Goal: Task Accomplishment & Management: Use online tool/utility

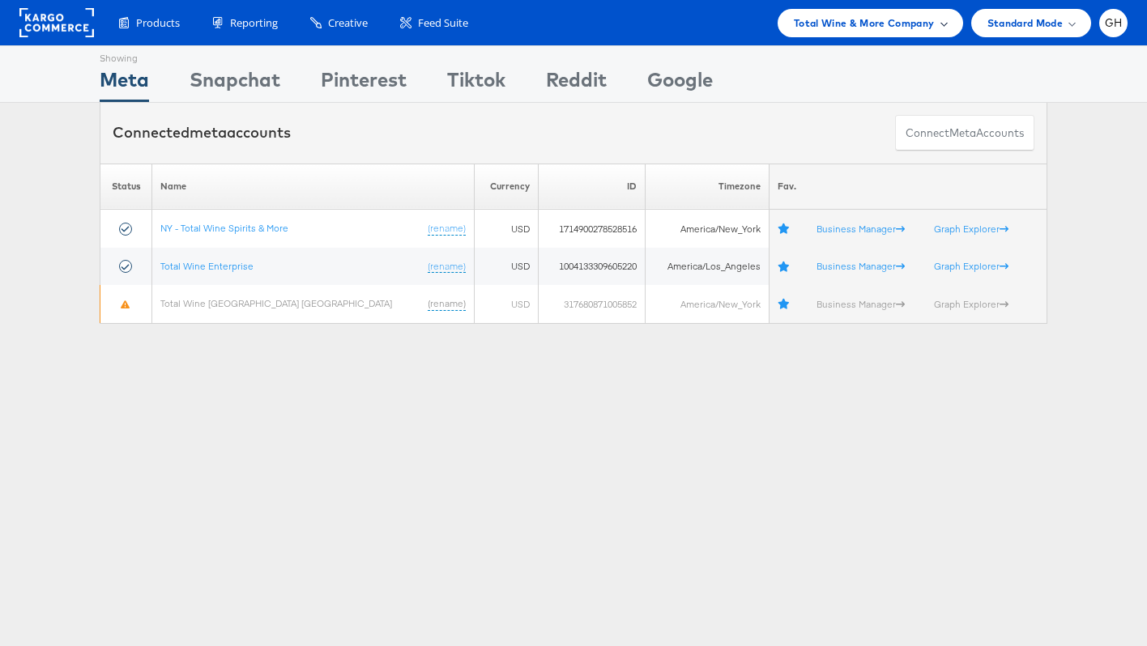
click at [831, 13] on div "Total Wine & More Company" at bounding box center [870, 23] width 185 height 28
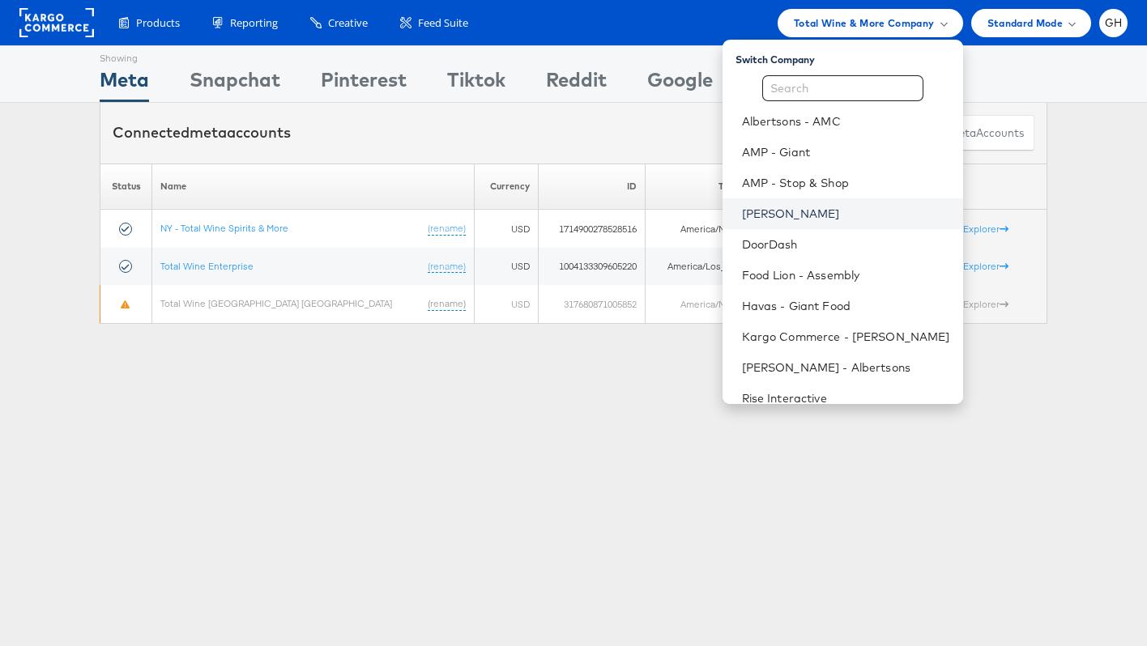
click at [766, 212] on link "[PERSON_NAME]" at bounding box center [846, 214] width 208 height 16
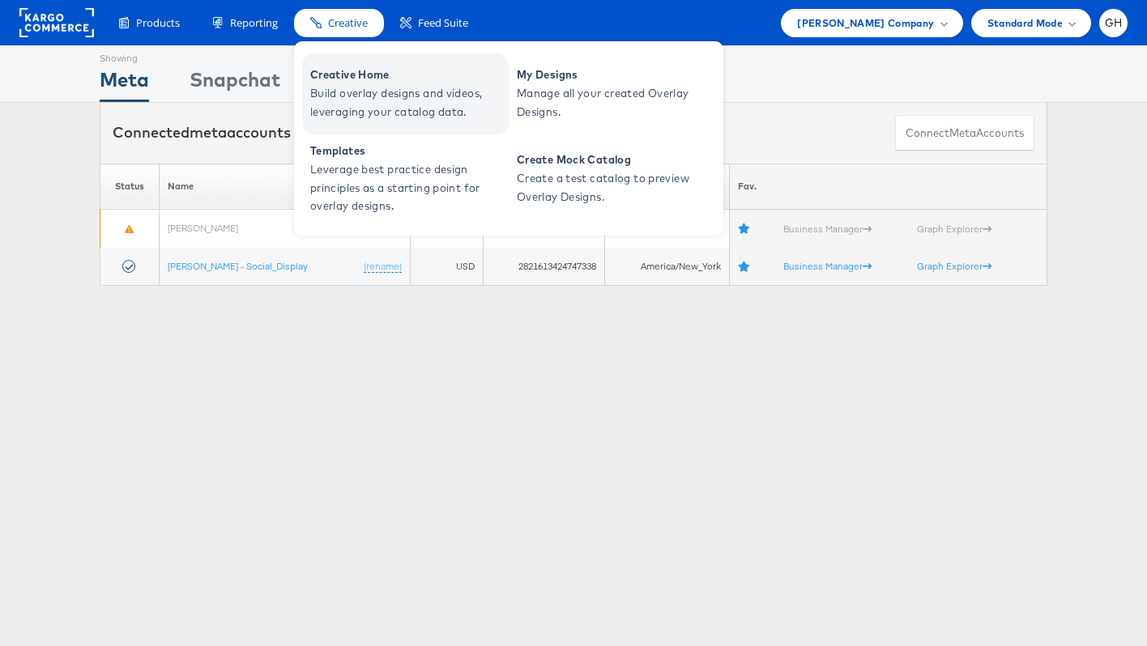
click at [342, 75] on span "Creative Home" at bounding box center [407, 75] width 194 height 19
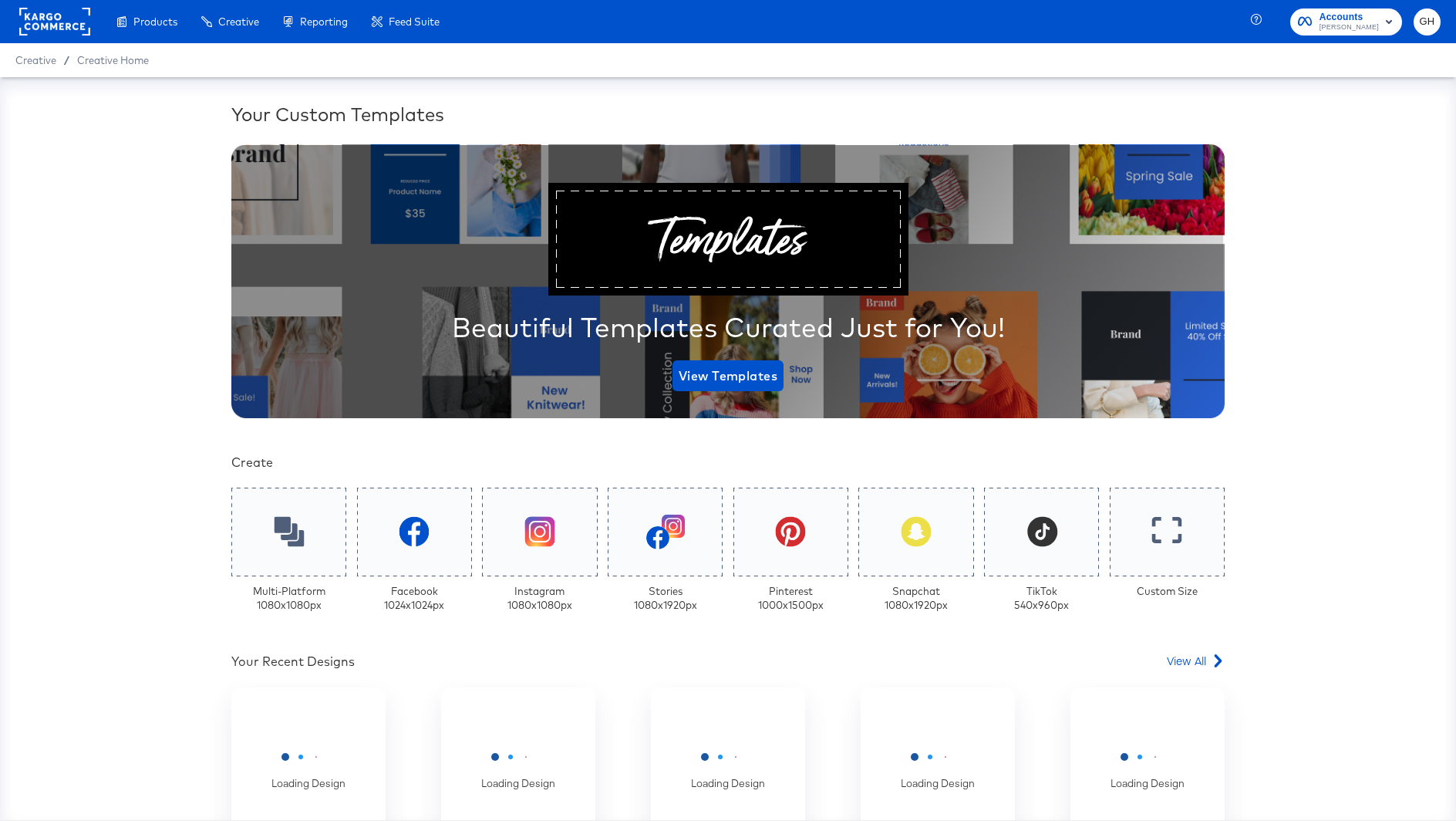
scroll to position [189, 0]
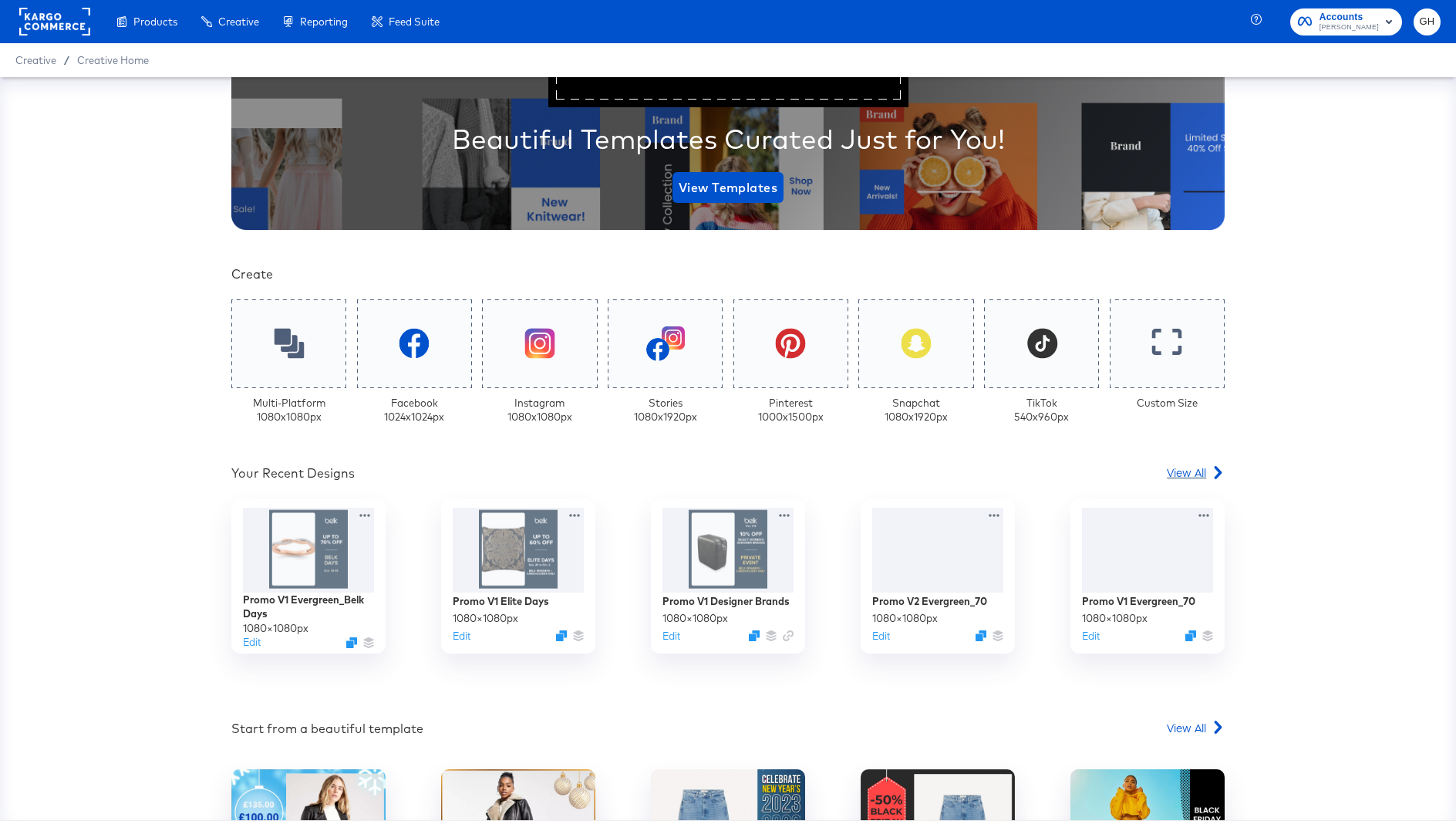
click at [1176, 467] on span "View All" at bounding box center [1186, 472] width 39 height 15
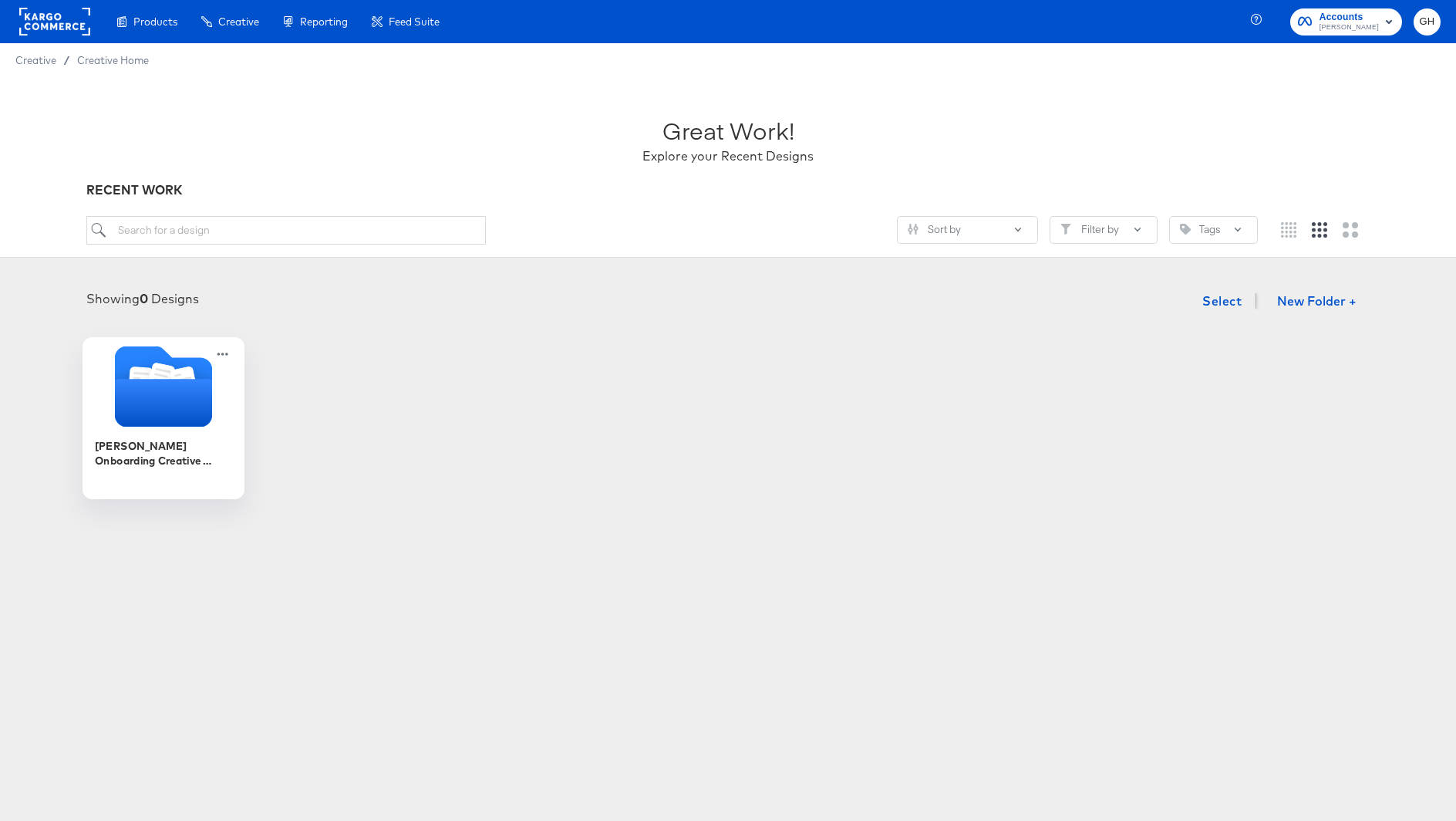
click at [119, 390] on icon "Folder" at bounding box center [164, 403] width 97 height 48
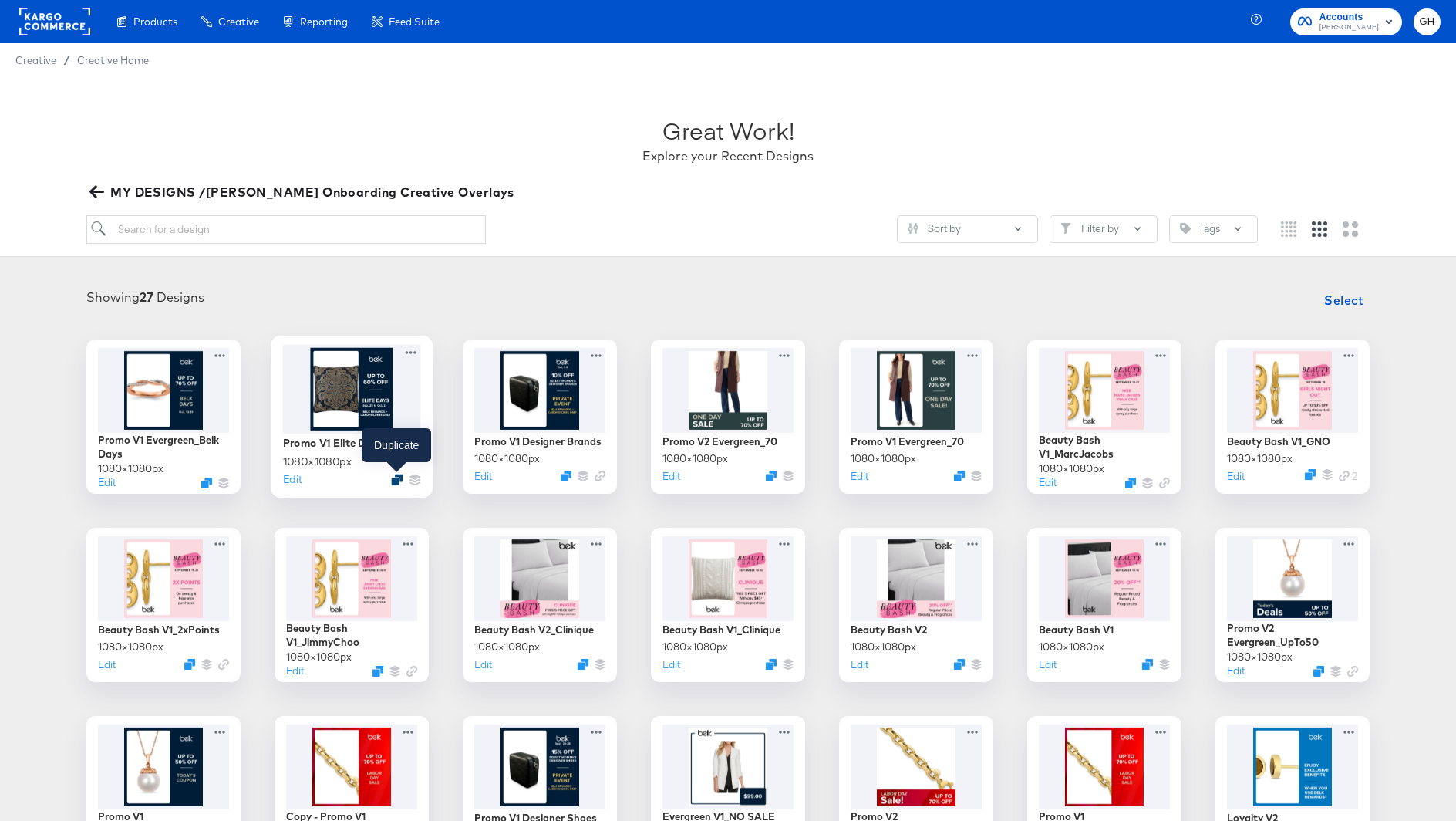
click at [391, 478] on icon "Duplicate" at bounding box center [397, 479] width 11 height 11
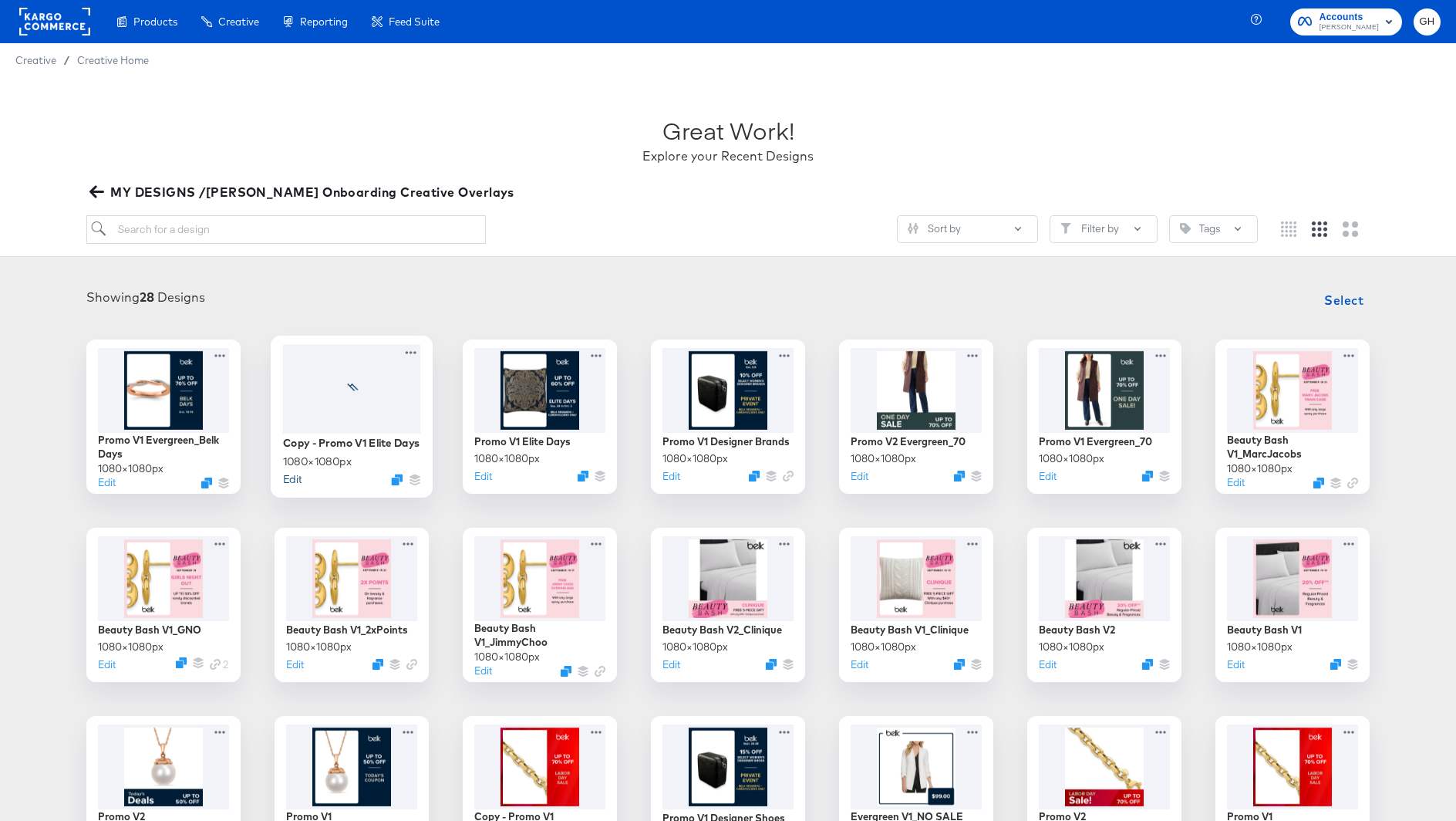
click at [293, 481] on button "Edit" at bounding box center [291, 478] width 18 height 14
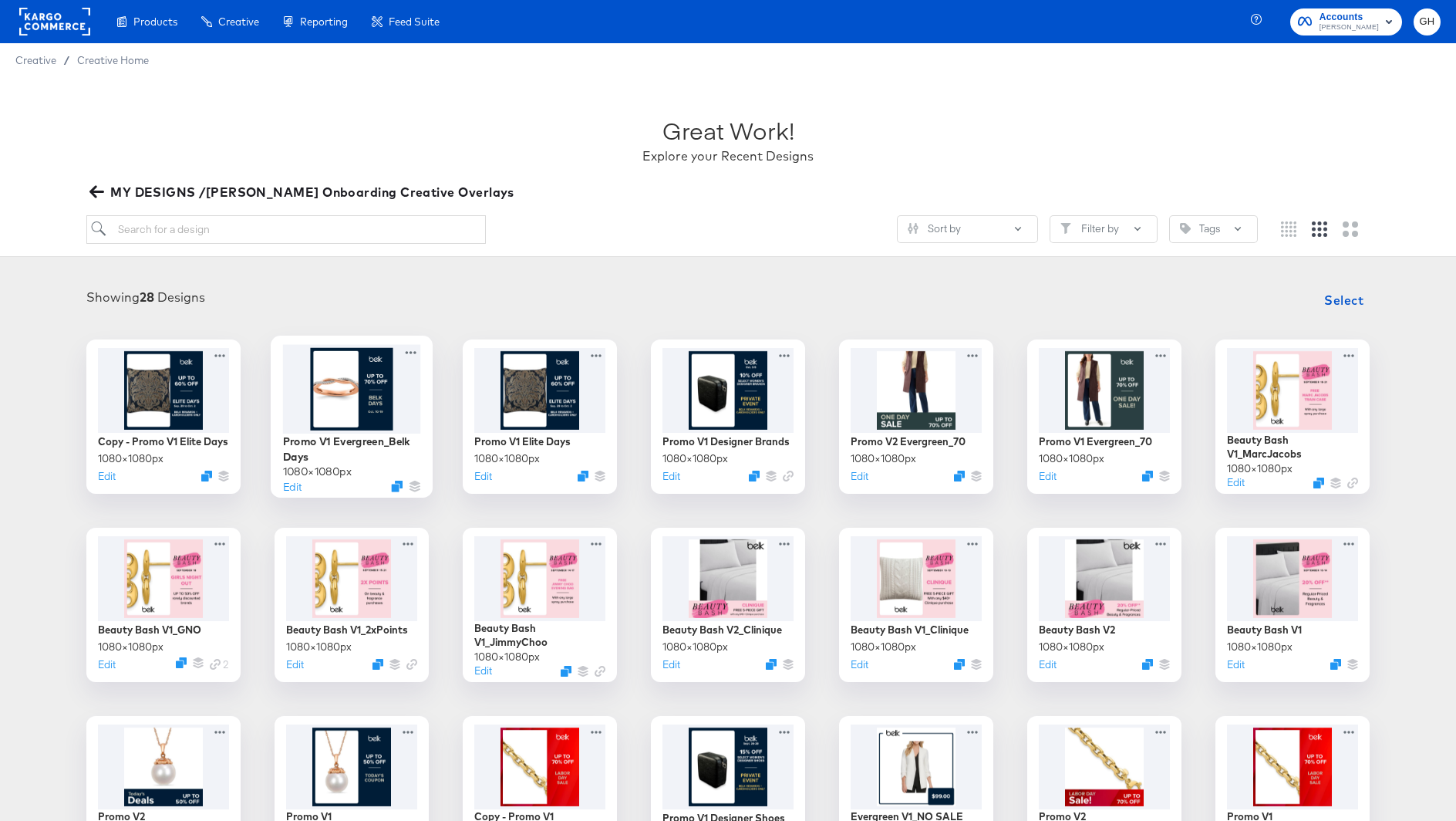
click at [339, 424] on div at bounding box center [351, 388] width 138 height 89
click at [215, 345] on icon at bounding box center [223, 351] width 19 height 16
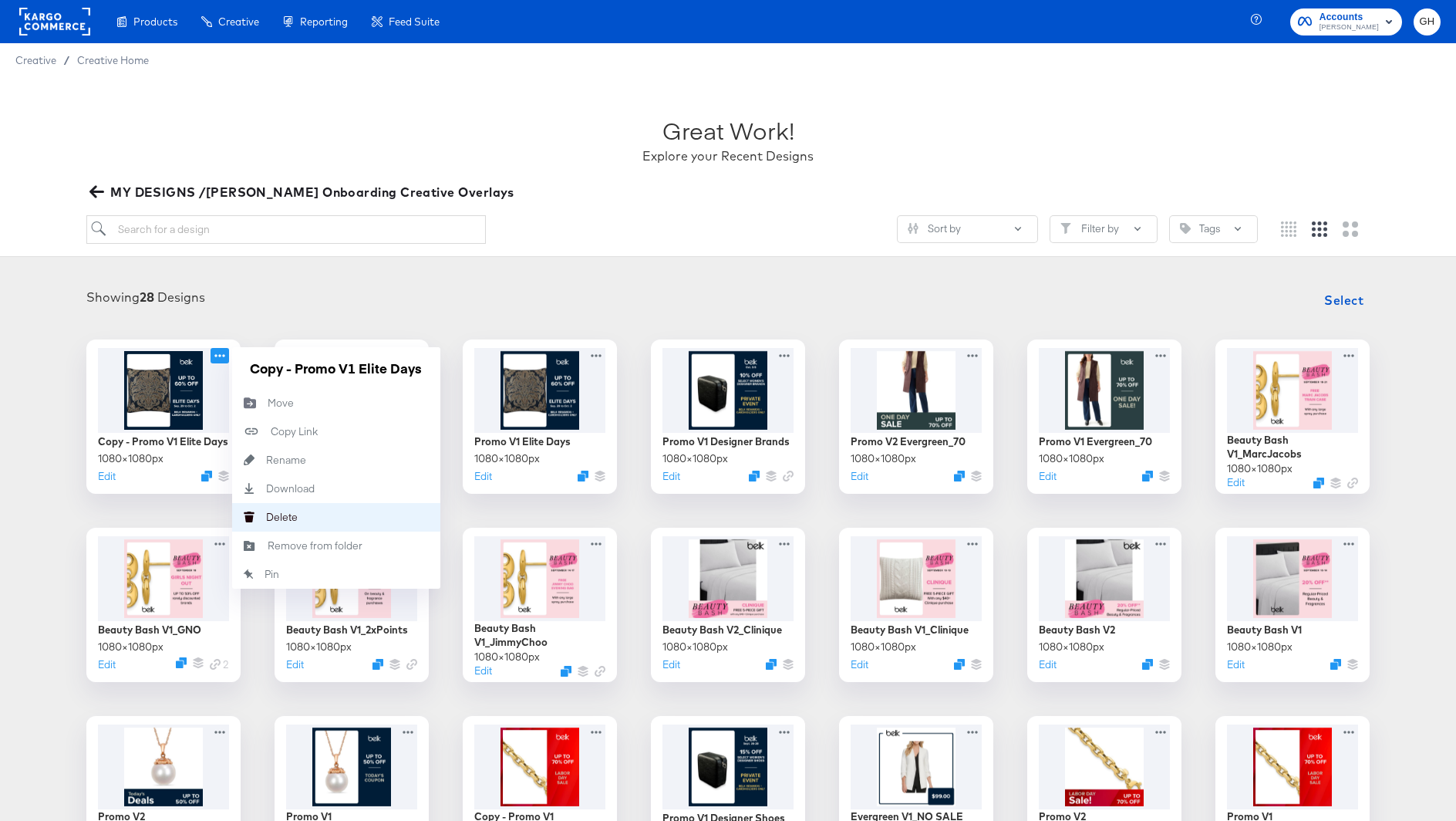
click at [266, 517] on div "Delete Delete" at bounding box center [266, 517] width 0 height 0
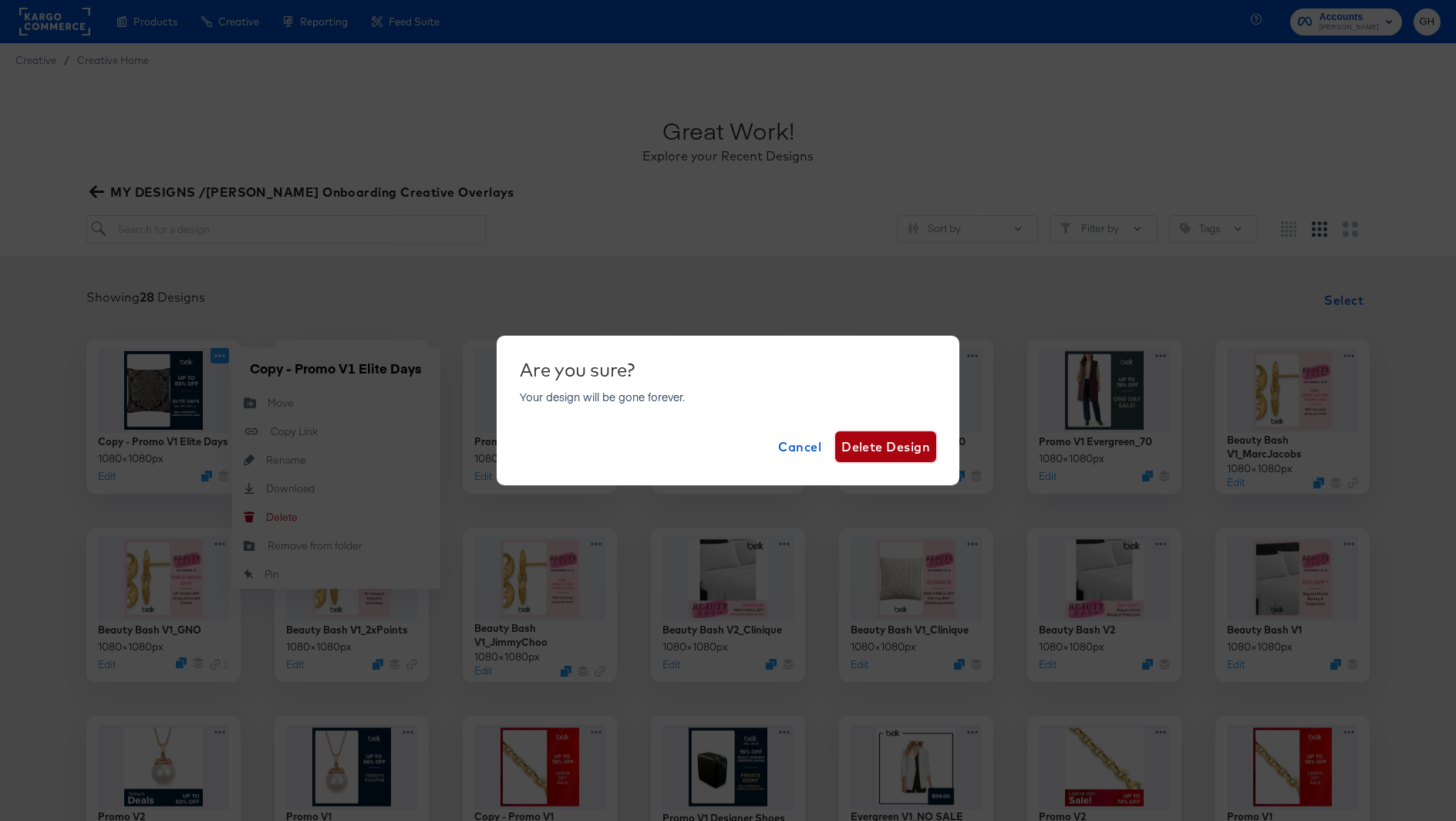
click at [903, 452] on span "Delete Design" at bounding box center [886, 447] width 89 height 22
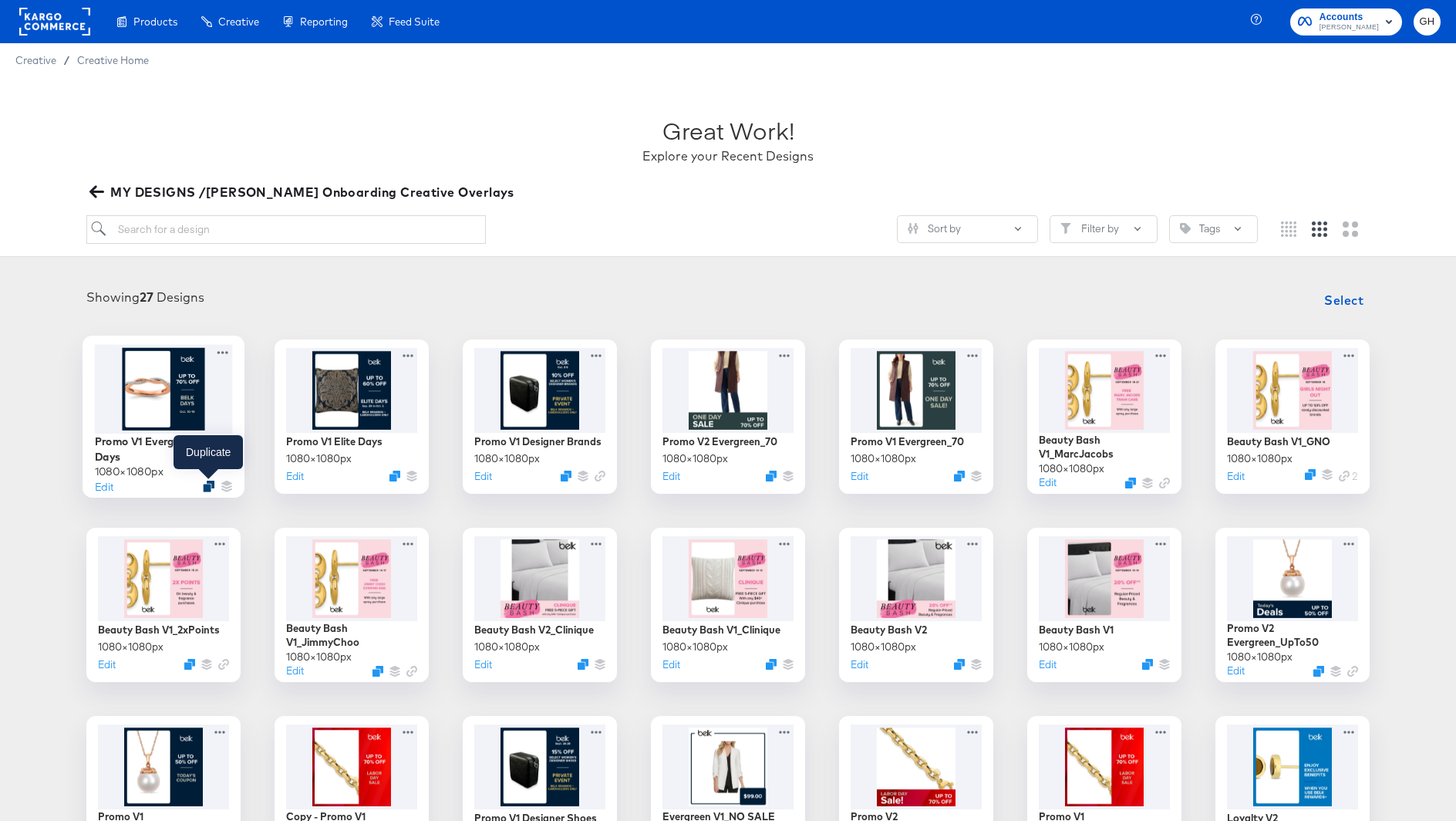
click at [209, 485] on icon "Duplicate" at bounding box center [209, 486] width 11 height 11
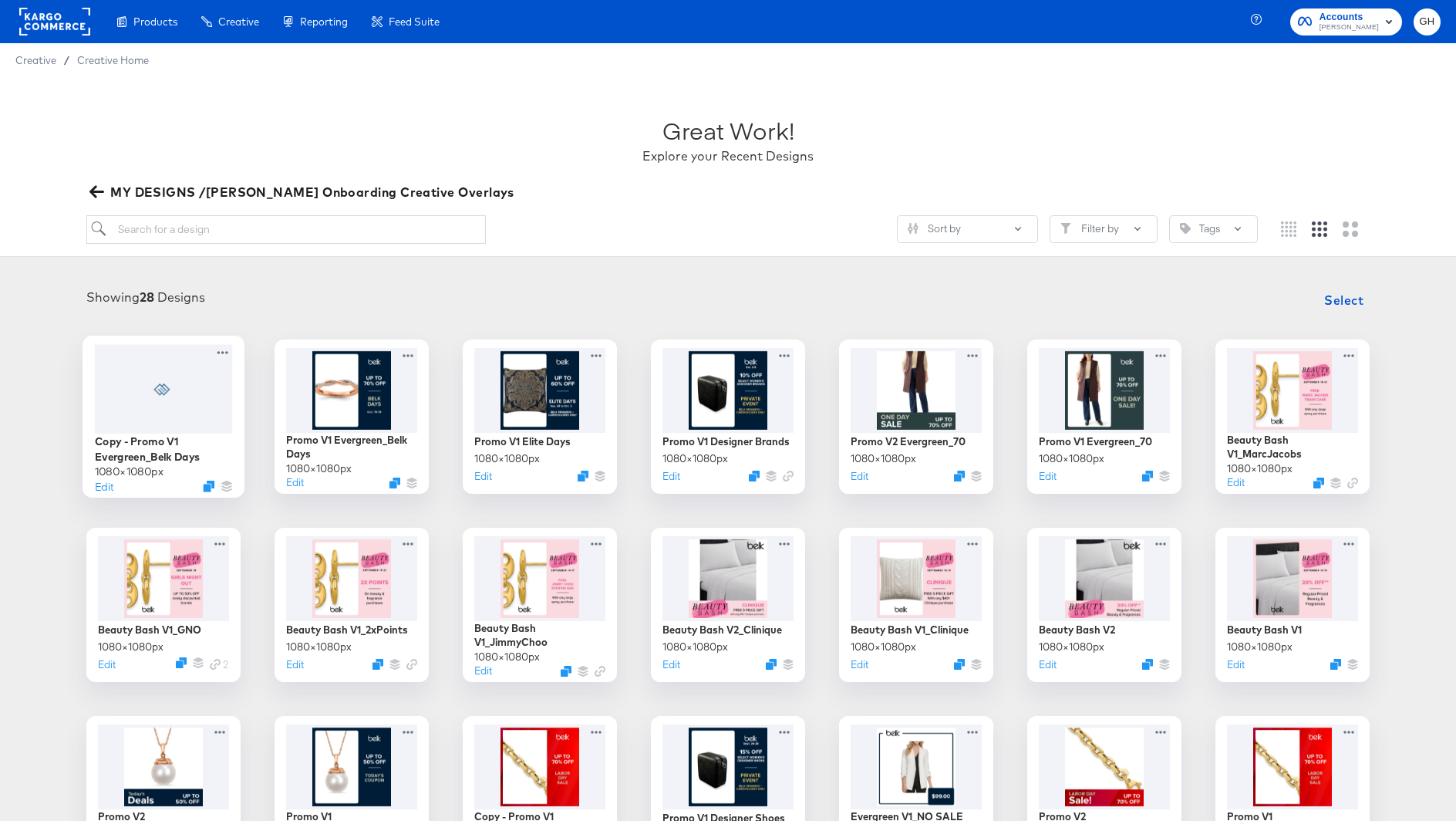
click at [192, 392] on div at bounding box center [164, 388] width 138 height 89
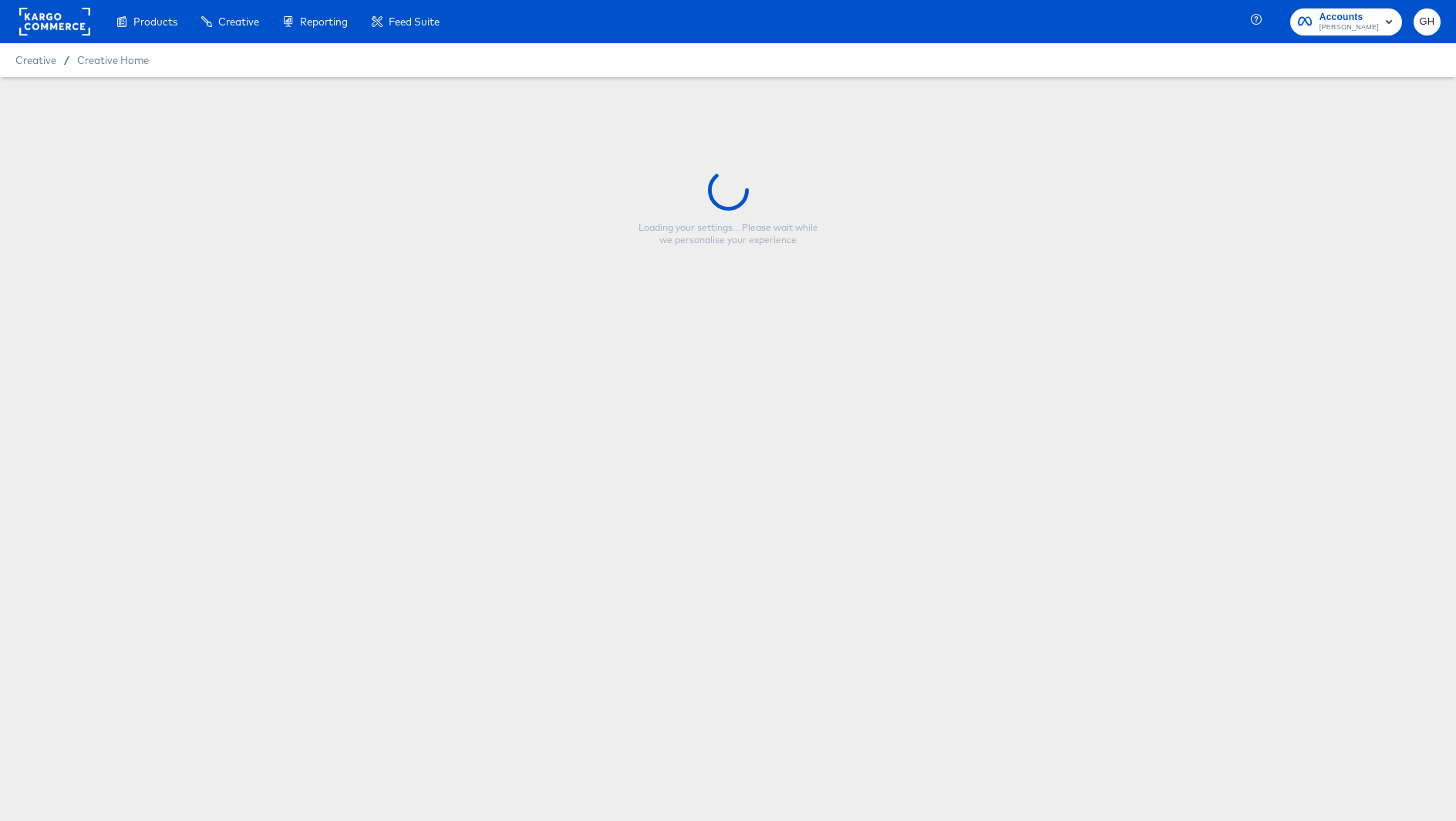
type input "Copy - Promo V1 Evergreen_Belk Days"
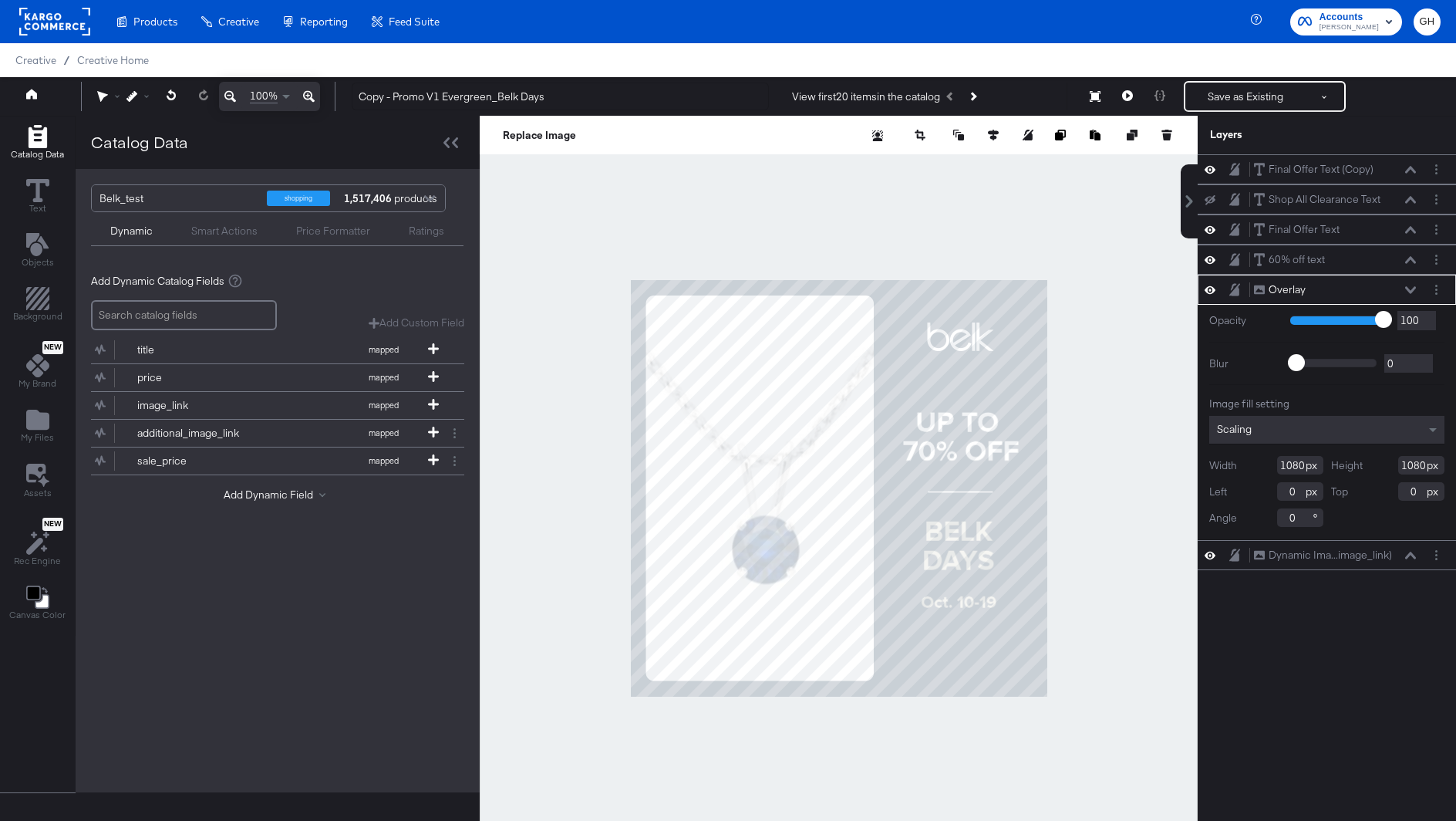
scroll to position [14, 0]
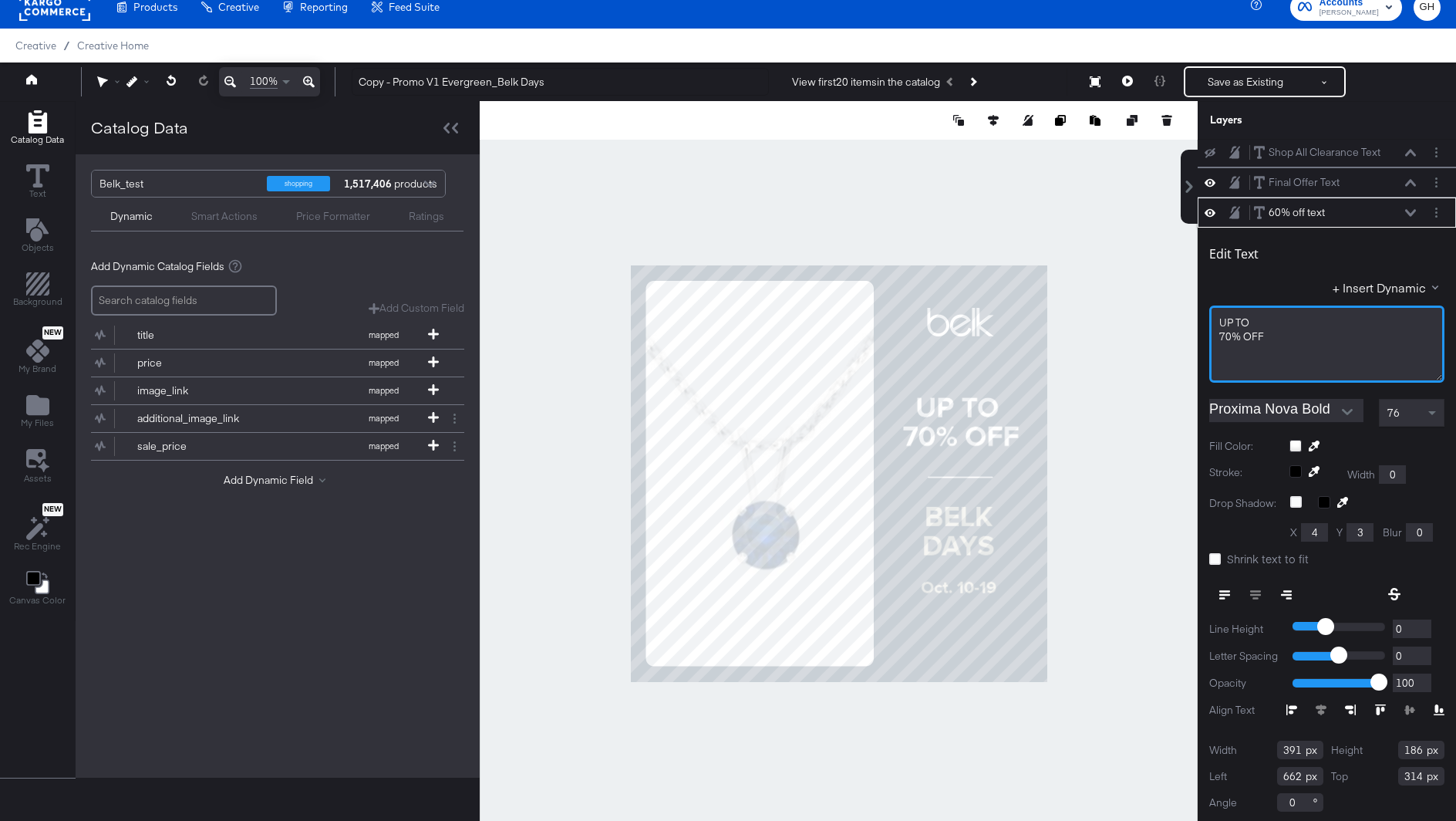
click at [1227, 336] on span "70% ﻿OFF" at bounding box center [1241, 336] width 45 height 14
click at [1225, 335] on span "70% ﻿OFF" at bounding box center [1241, 336] width 45 height 14
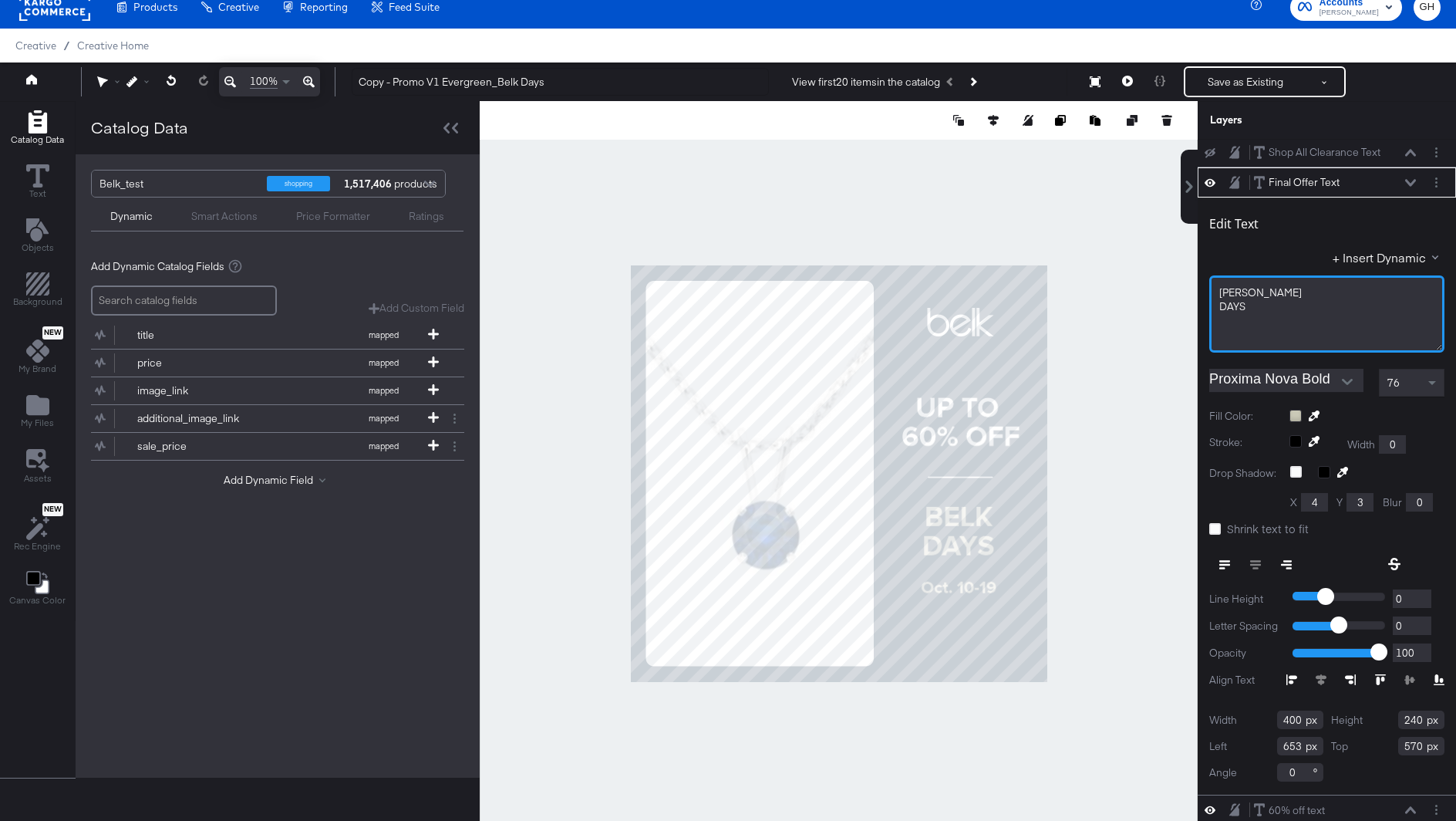
click at [1250, 303] on div "DAYS" at bounding box center [1326, 306] width 215 height 14
drag, startPoint x: 1252, startPoint y: 290, endPoint x: 1207, endPoint y: 273, distance: 48.1
click at [1206, 282] on div "Edit Text + Insert Dynamic BELK DAYS Proxima Nova Bold 76 Fill Color: Stroke: W…" at bounding box center [1326, 495] width 258 height 597
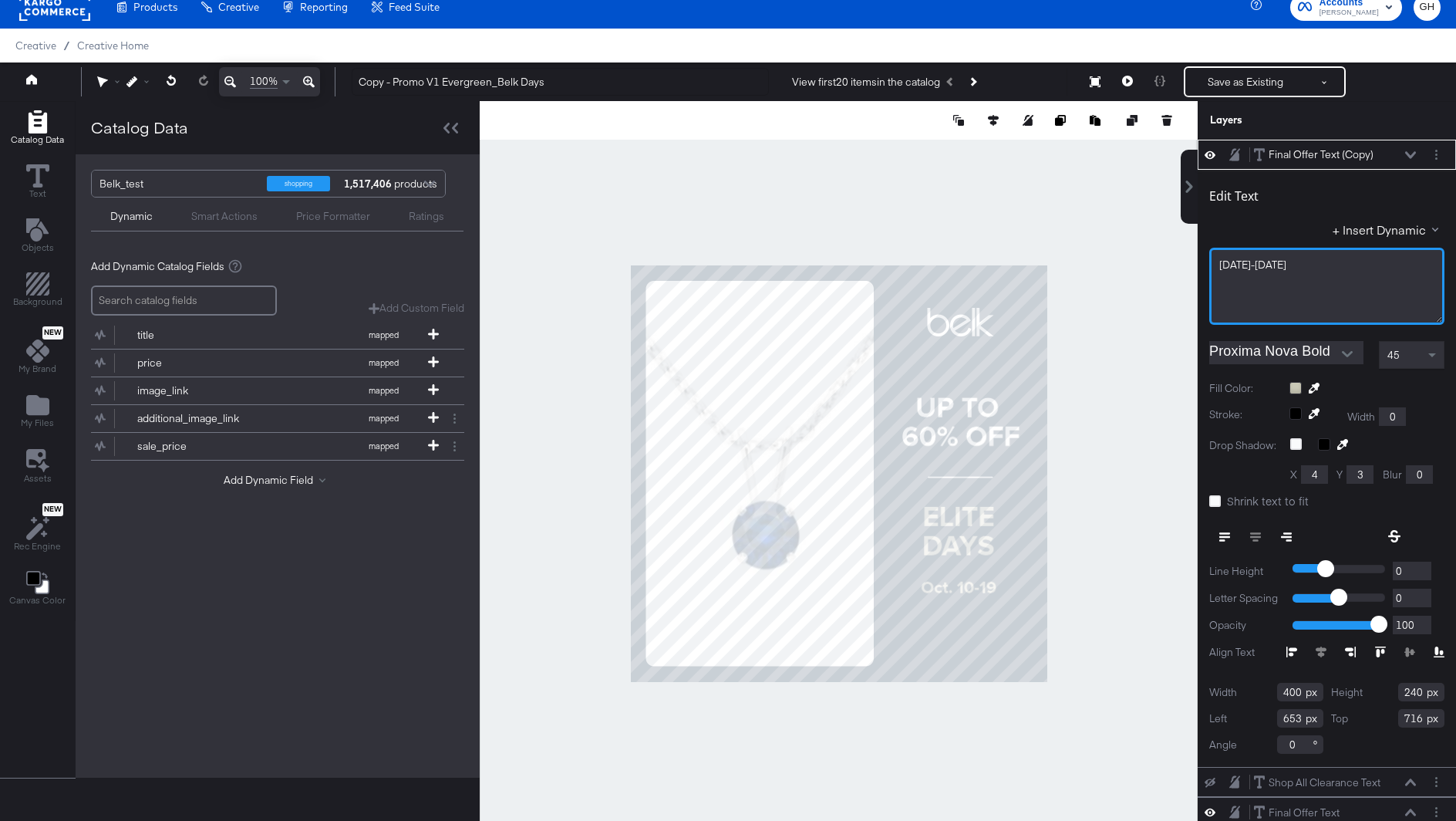
drag, startPoint x: 1237, startPoint y: 266, endPoint x: 1172, endPoint y: 265, distance: 65.0
click at [1172, 140] on div "Catalog Data Text Objects Background New My Brand My Files Assets New Rec Engin…" at bounding box center [728, 120] width 1456 height 38
drag, startPoint x: 1236, startPoint y: 262, endPoint x: 1185, endPoint y: 263, distance: 51.0
click at [1183, 264] on div "Final Offer Text (Copy) Final Offer Text (Copy) Edit Text + Insert Dynamic Oct.…" at bounding box center [1318, 481] width 278 height 682
click at [1264, 264] on span "Sept. 29 - Oct. 2" at bounding box center [1254, 265] width 71 height 14
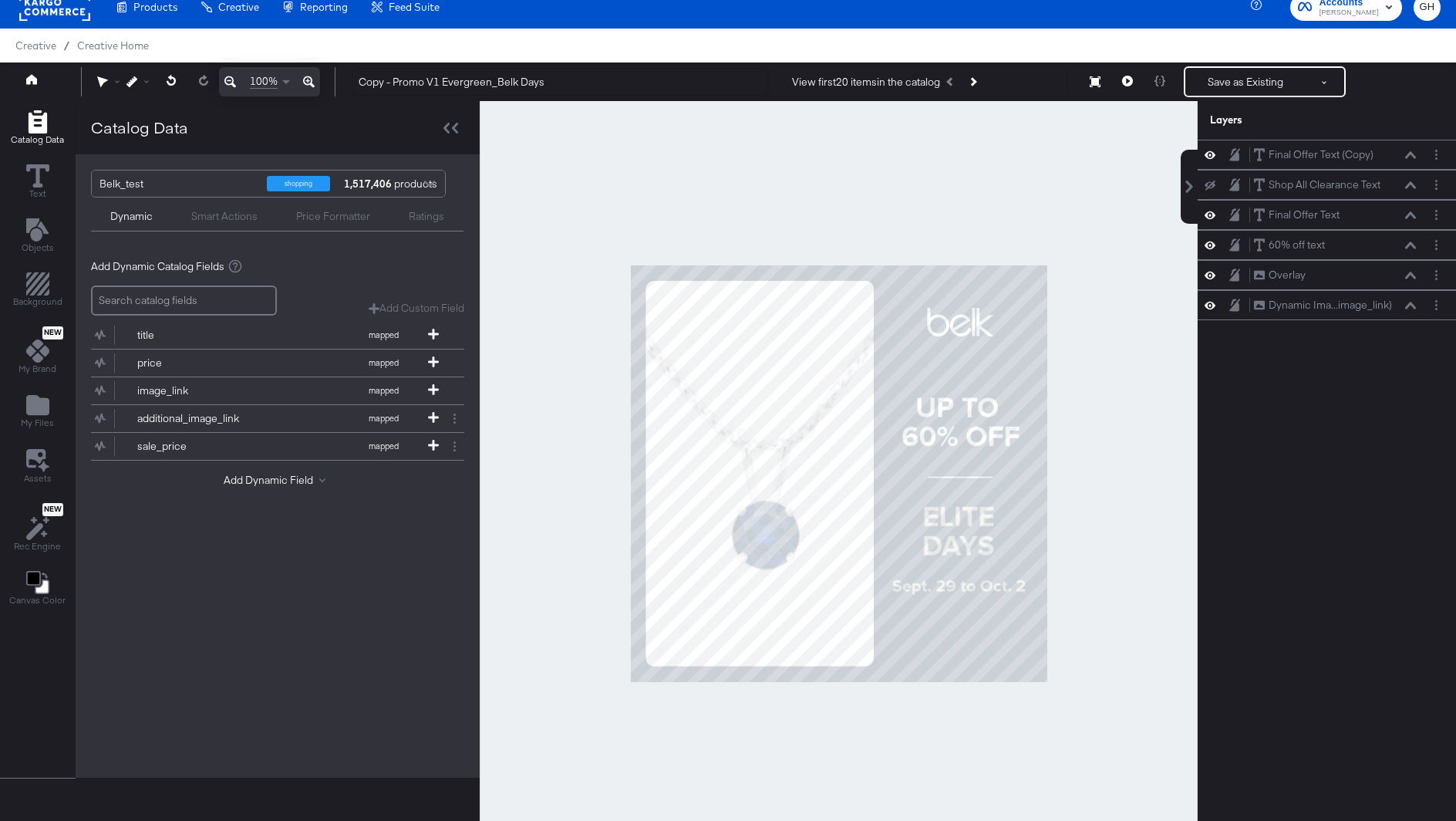
click at [1153, 537] on div at bounding box center [839, 473] width 718 height 745
click at [1107, 456] on div at bounding box center [839, 473] width 718 height 745
click at [1133, 88] on button at bounding box center [1127, 82] width 32 height 30
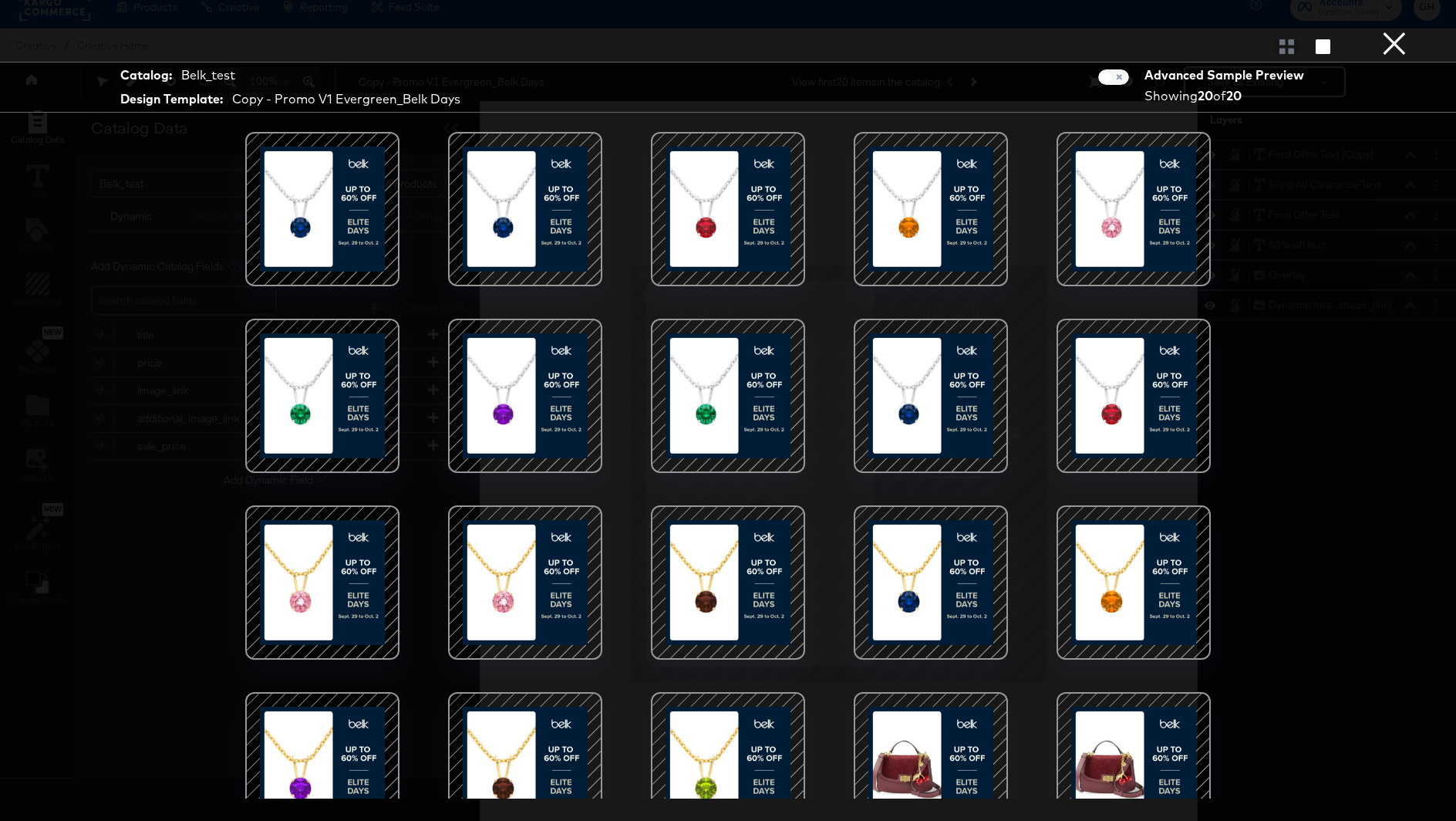
click at [732, 222] on div at bounding box center [728, 210] width 131 height 131
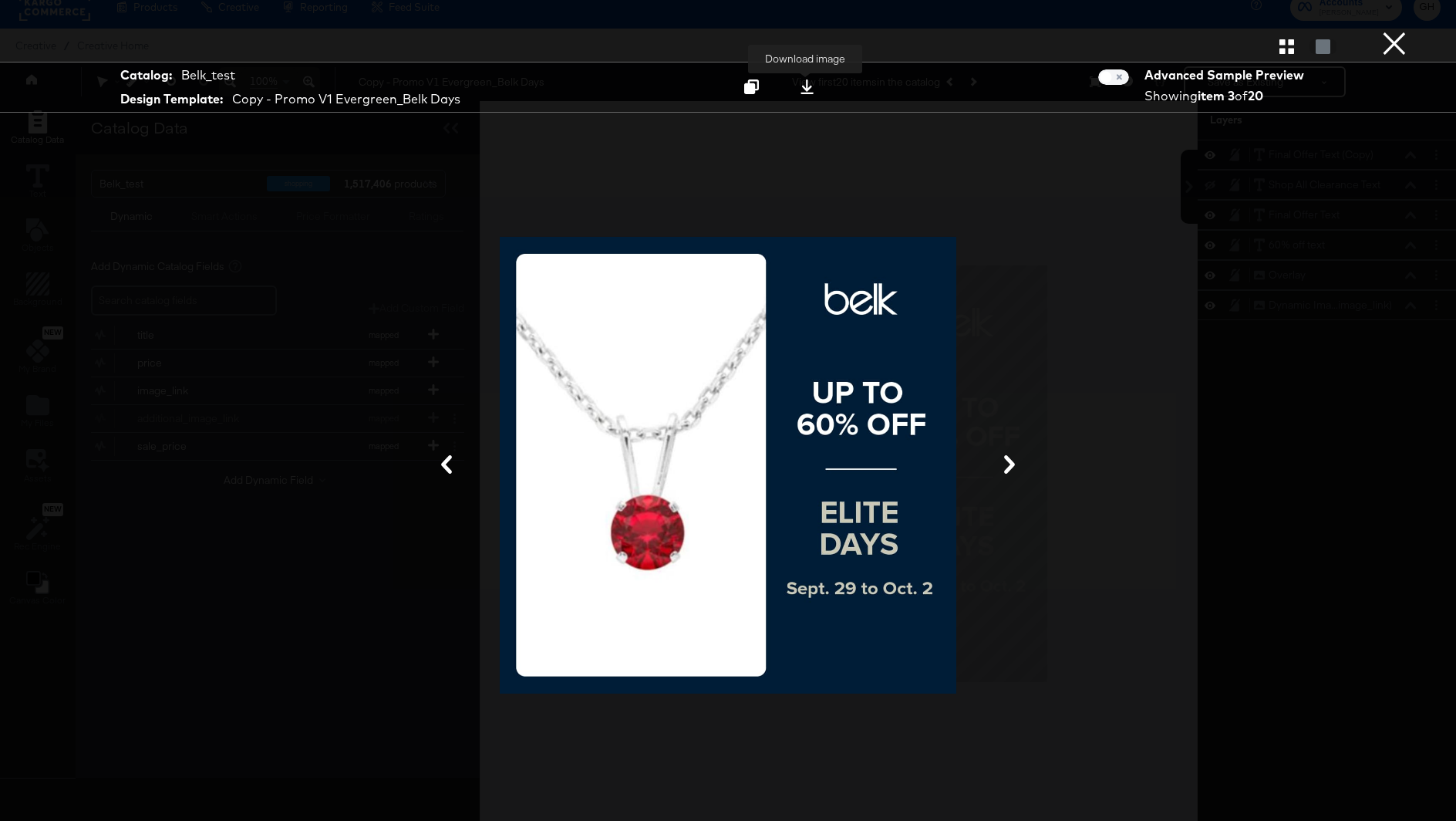
click at [804, 92] on icon at bounding box center [807, 86] width 14 height 14
click at [1399, 30] on button "×" at bounding box center [1394, 15] width 30 height 30
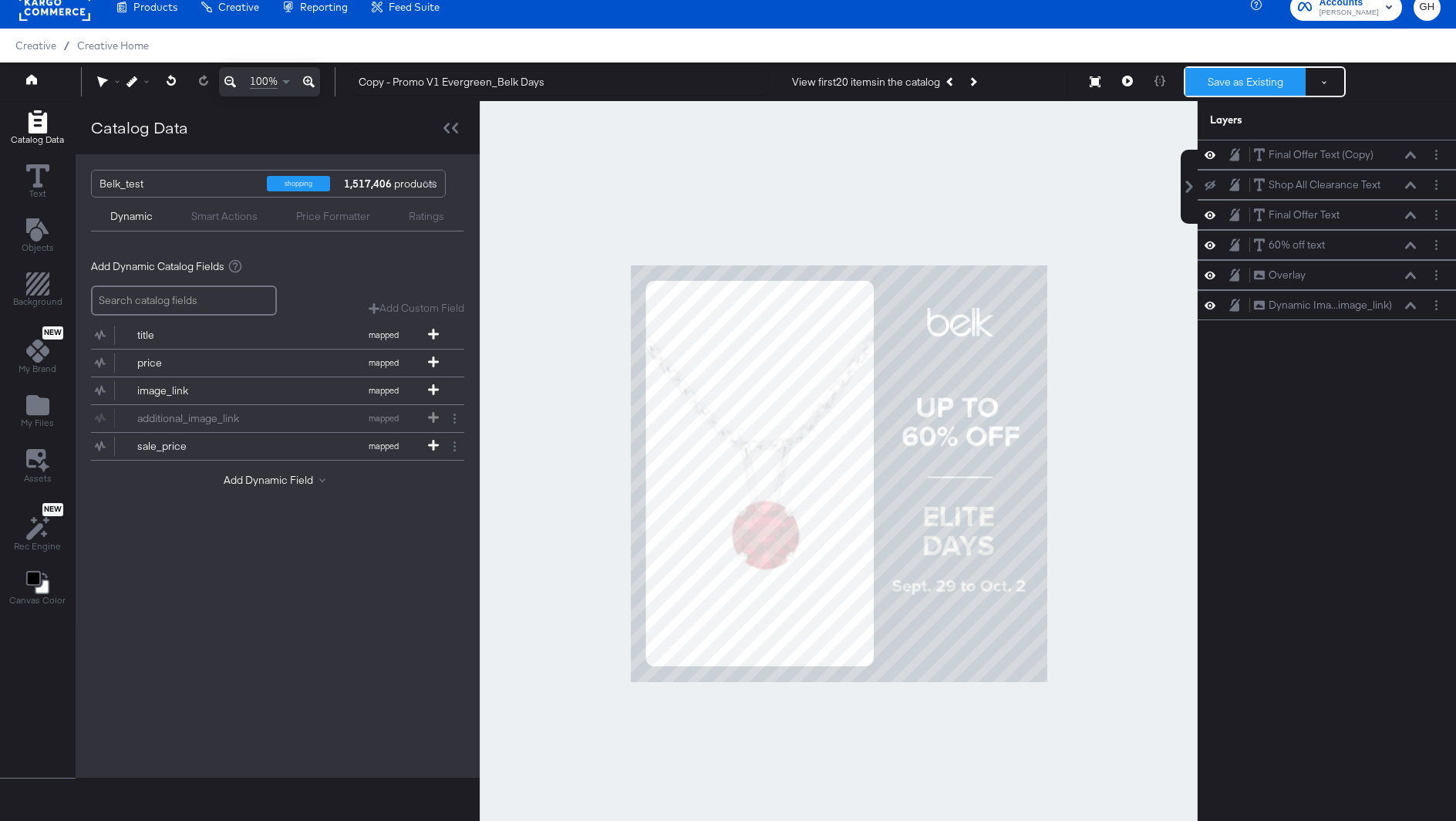
click at [1247, 74] on button "Save as Existing" at bounding box center [1246, 81] width 120 height 28
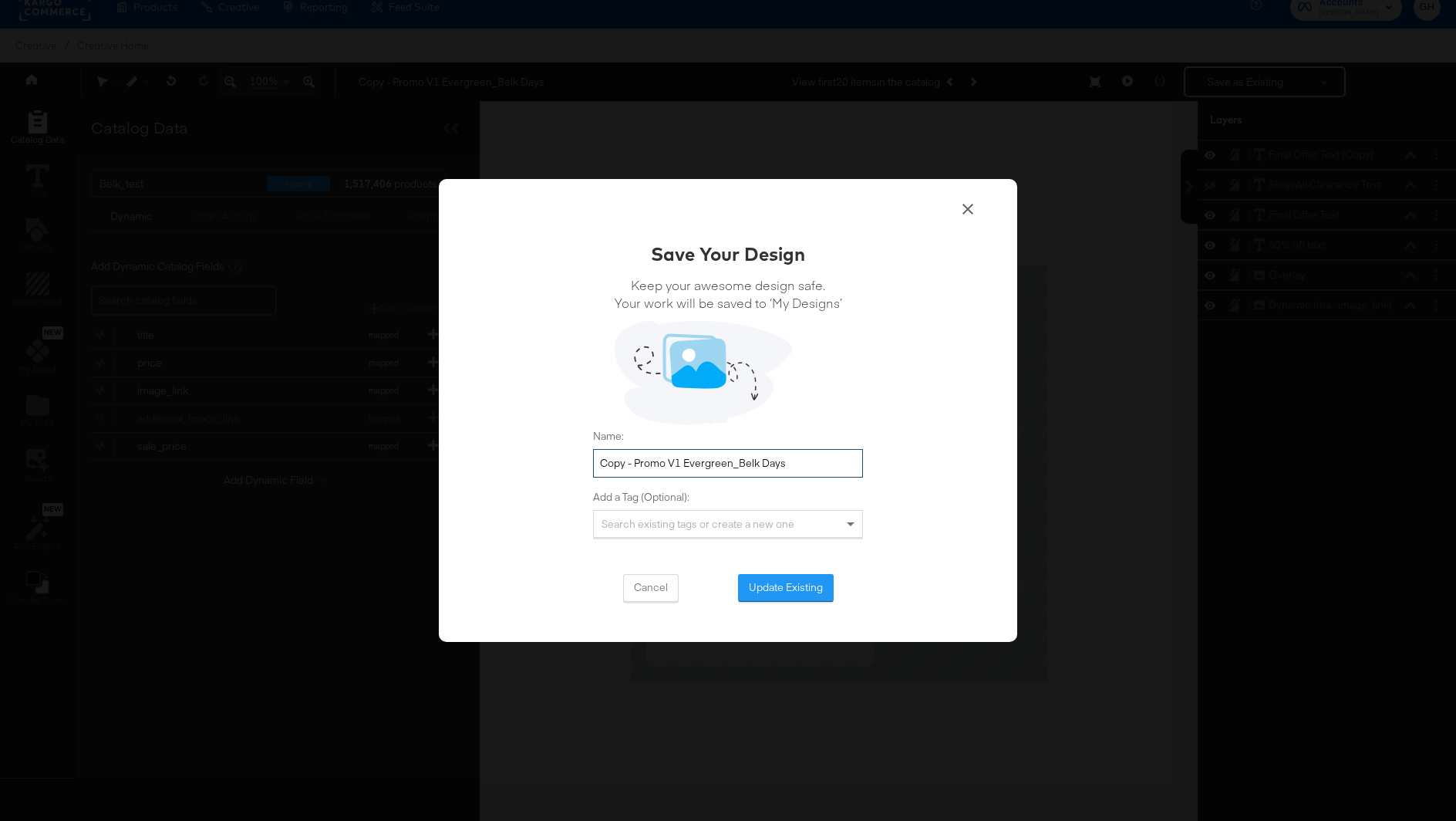
drag, startPoint x: 736, startPoint y: 466, endPoint x: 824, endPoint y: 457, distance: 88.5
click at [823, 461] on input "Copy - Promo V1 Evergreen_Belk Days" at bounding box center [728, 463] width 269 height 29
click at [751, 463] on input "Copy - Promo V1 Evergreen_Belk Days" at bounding box center [728, 463] width 269 height 29
type input "Copy - Promo V1 Evergreen_Elite Days"
click at [772, 588] on button "Update Existing" at bounding box center [786, 588] width 95 height 28
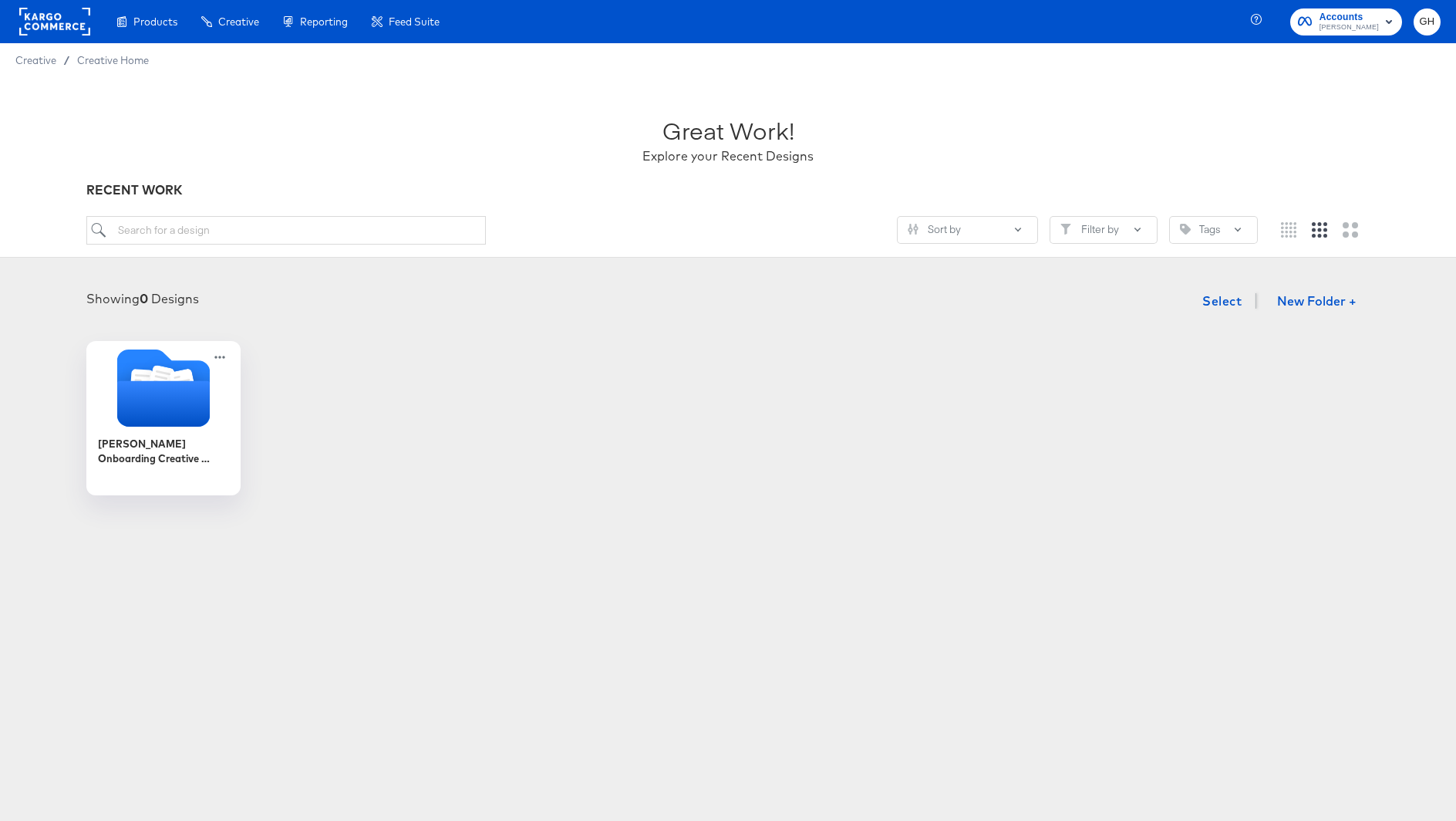
click at [68, 17] on rect at bounding box center [54, 21] width 71 height 28
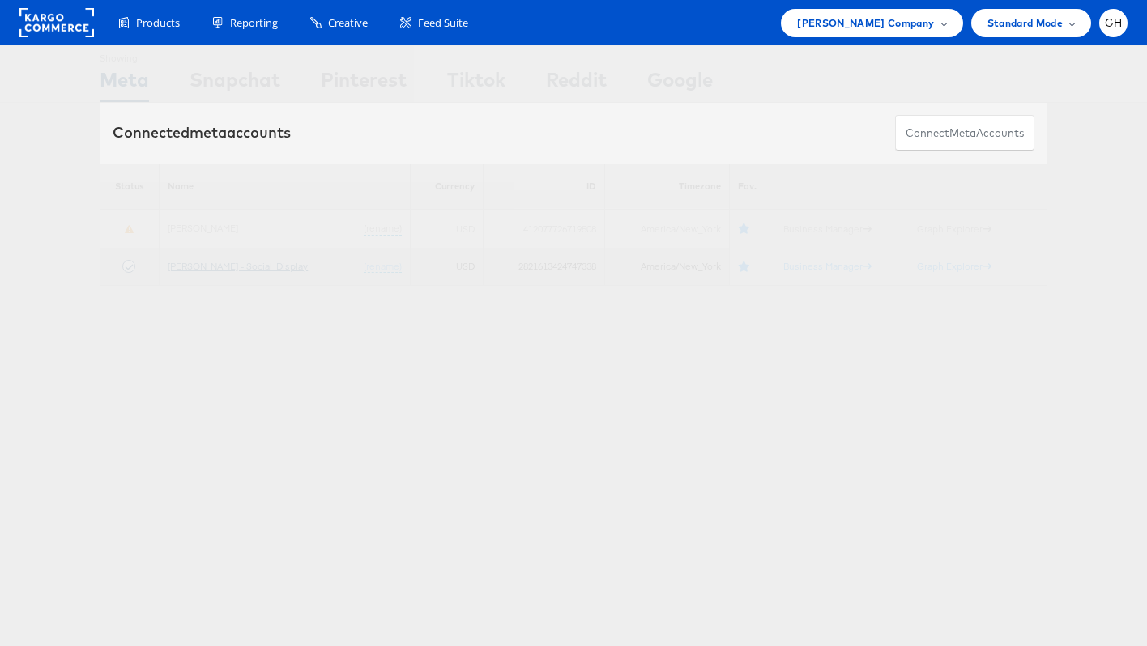
click at [214, 265] on link "Belk - Social_Display" at bounding box center [238, 266] width 140 height 12
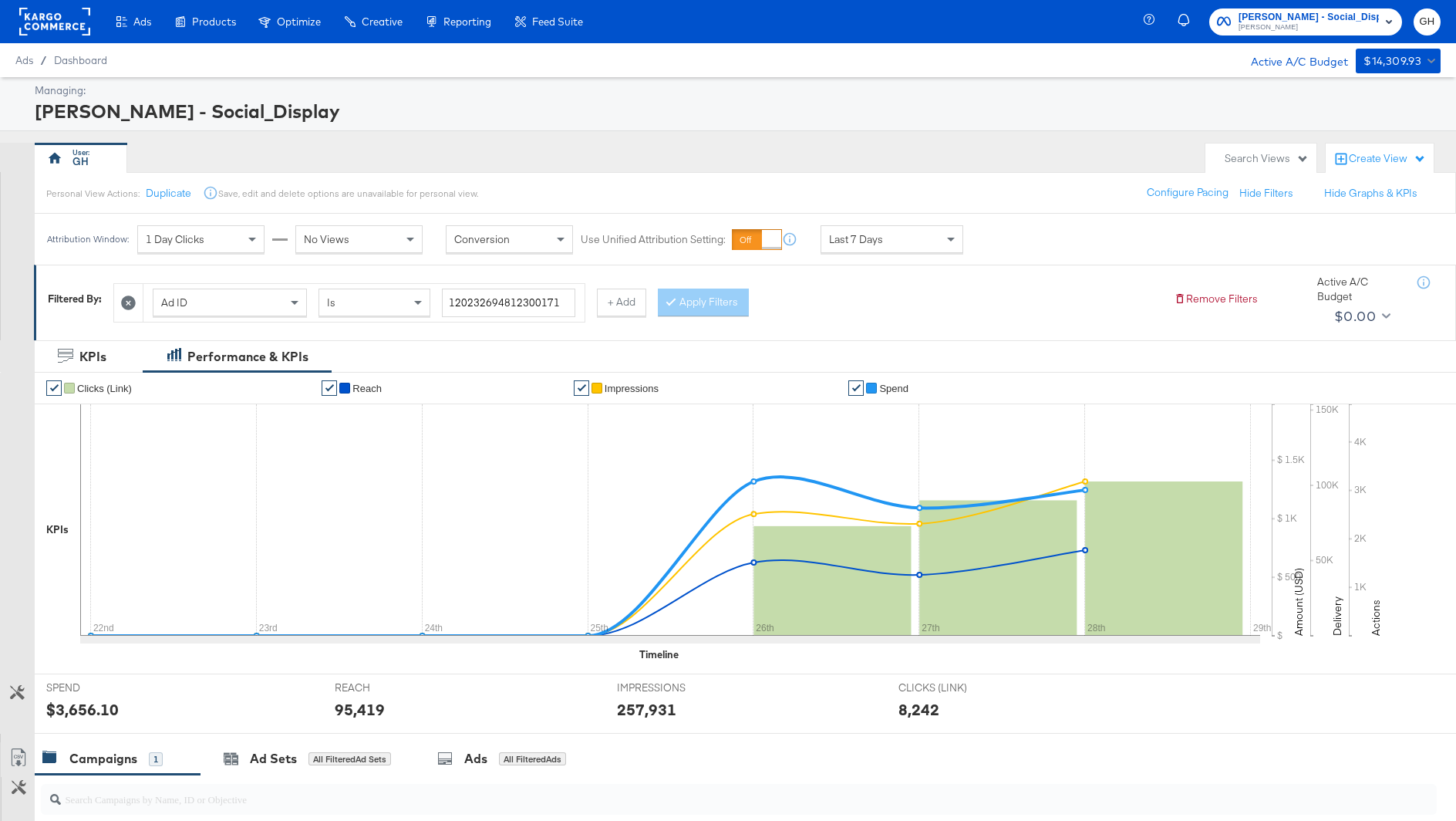
click at [130, 299] on icon at bounding box center [128, 302] width 14 height 14
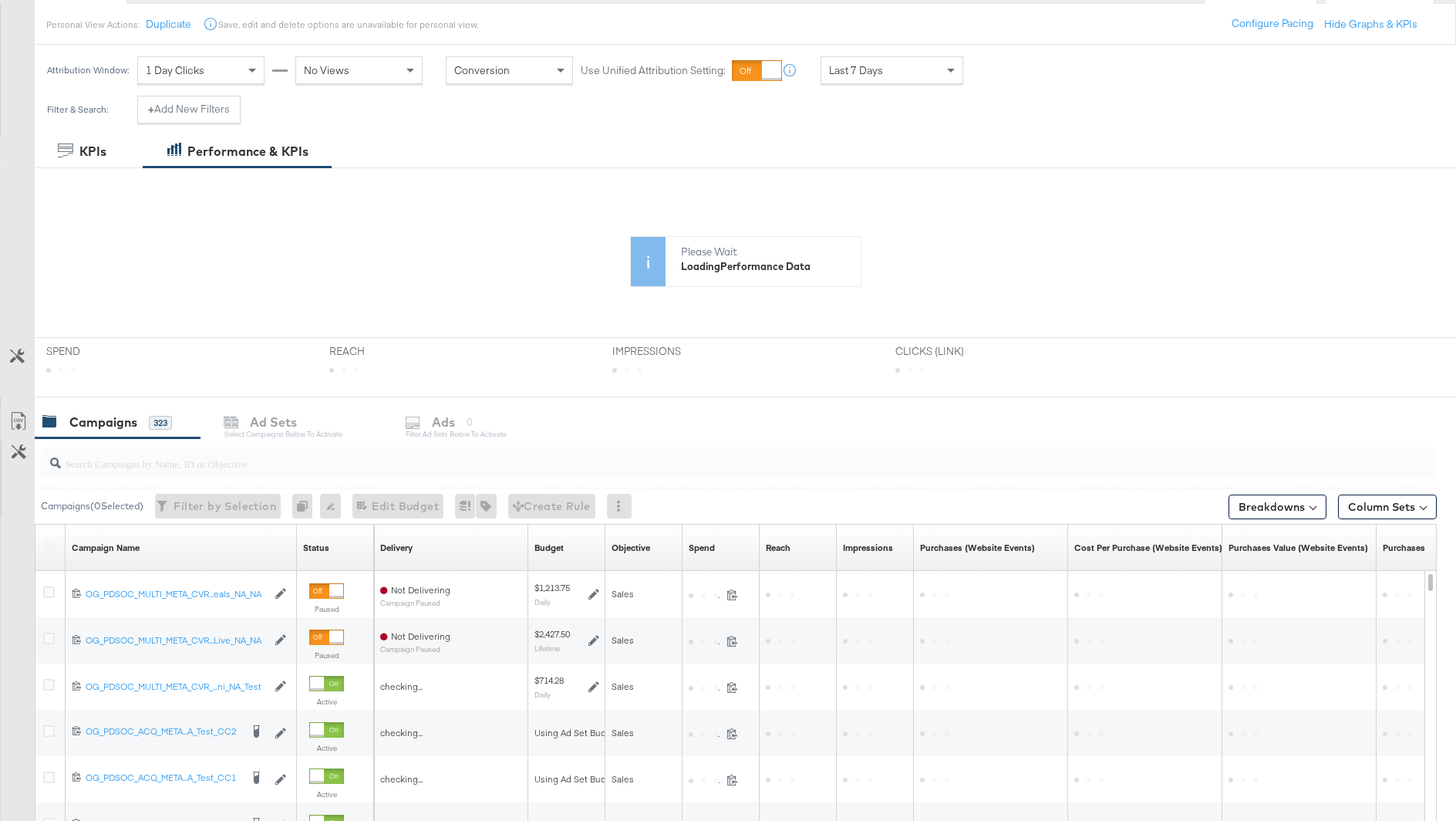
scroll to position [185, 0]
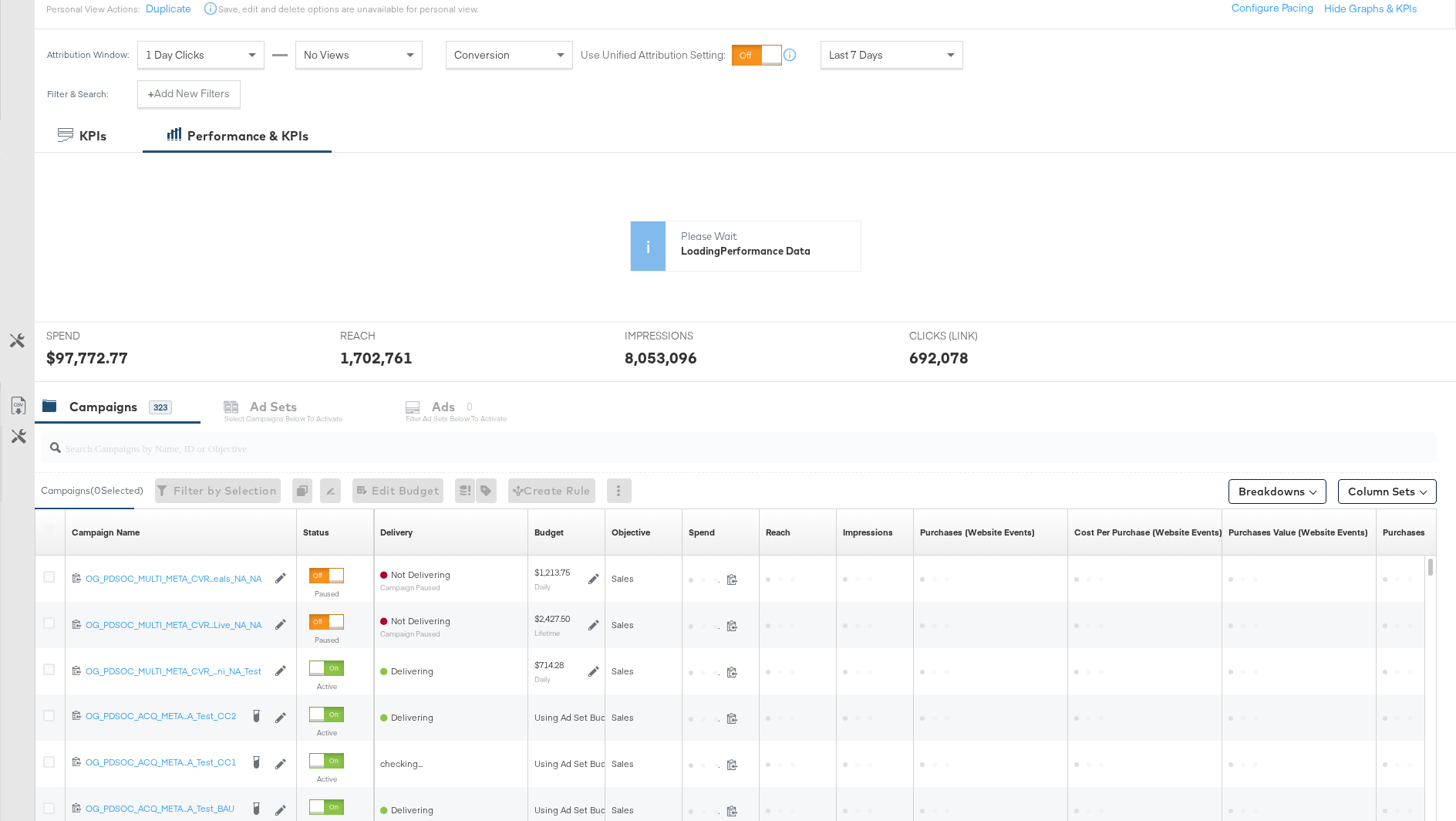
click at [233, 441] on input "search" at bounding box center [685, 442] width 1247 height 30
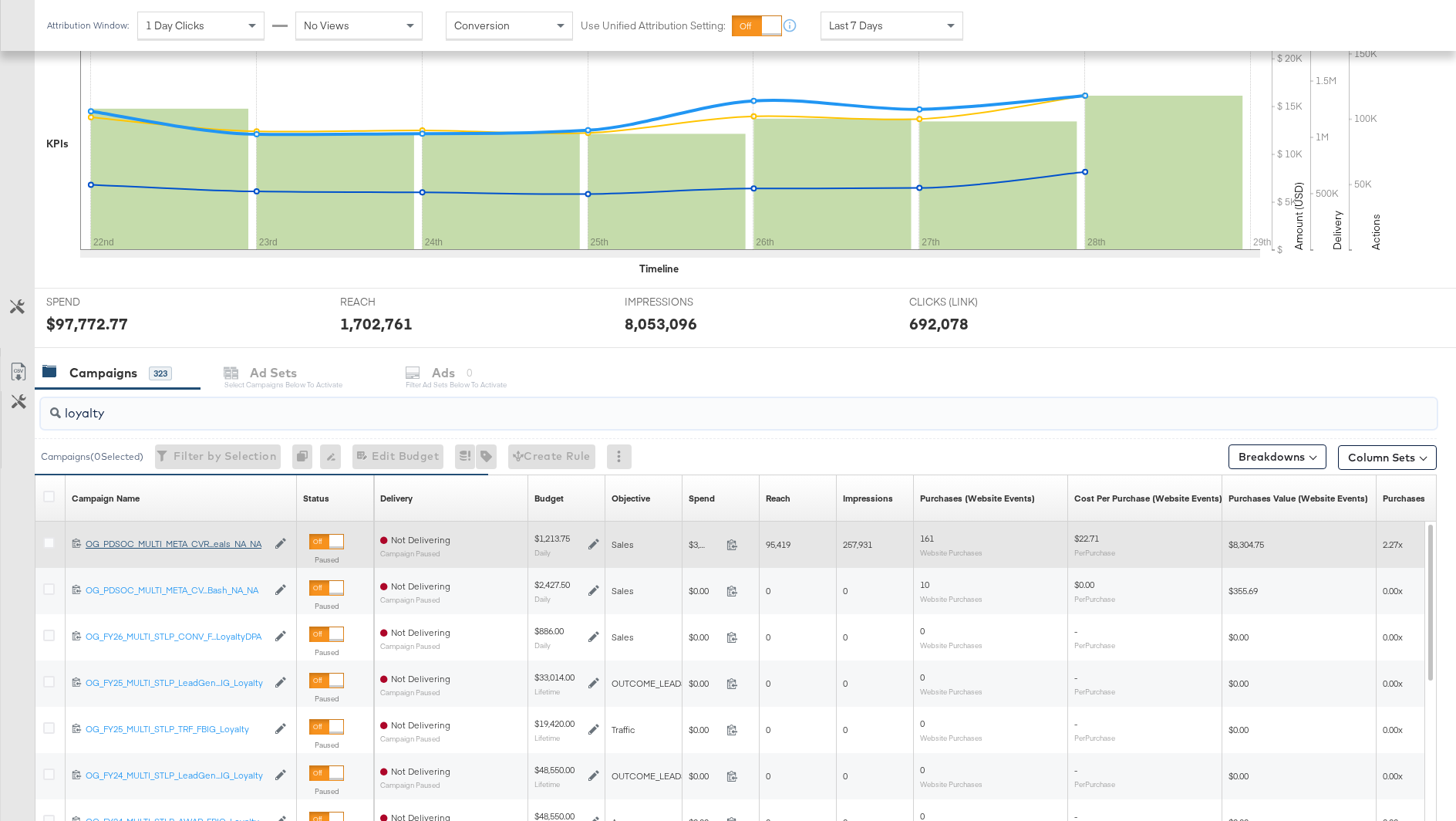
scroll to position [339, 0]
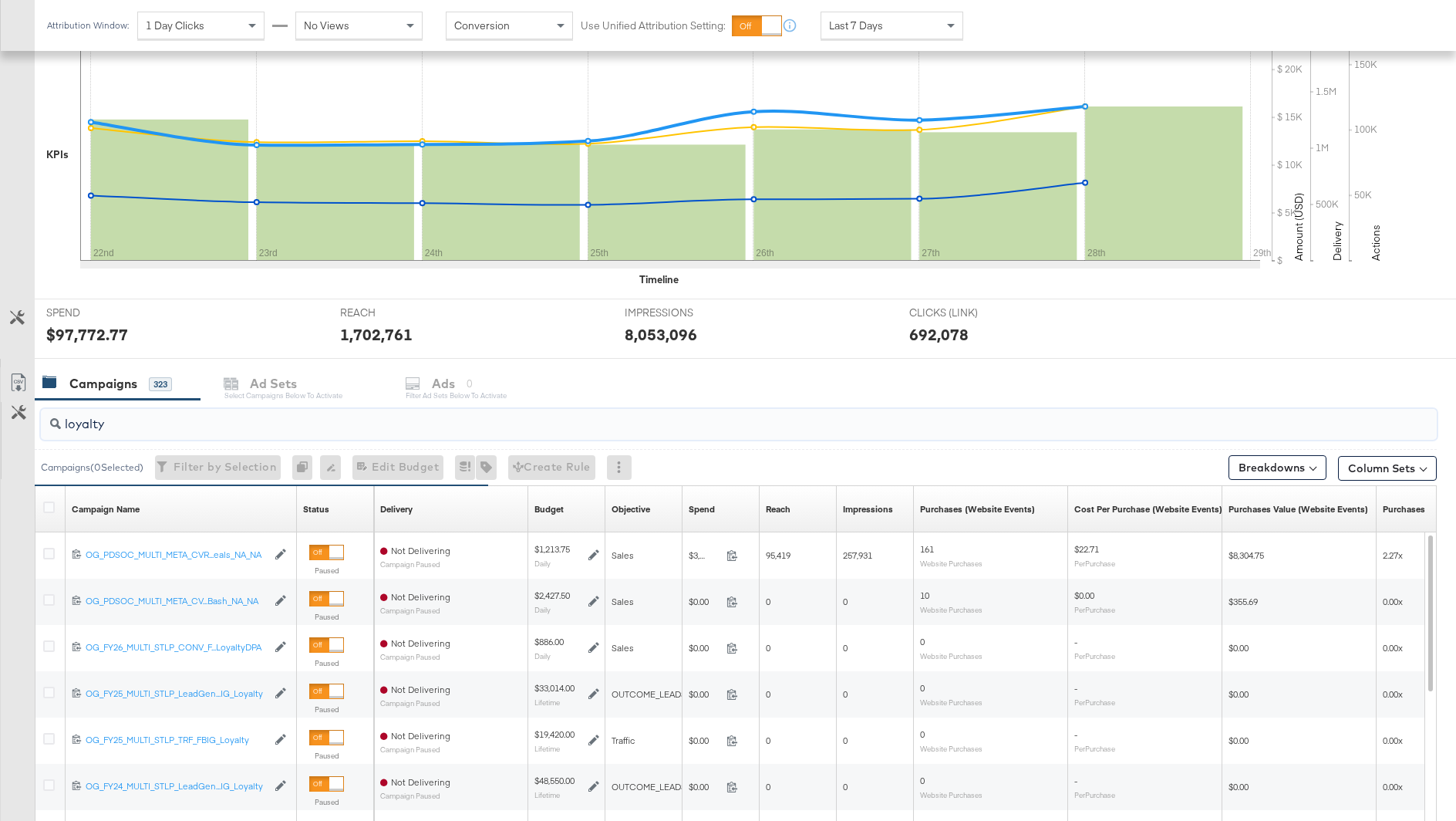
type input "loyalty"
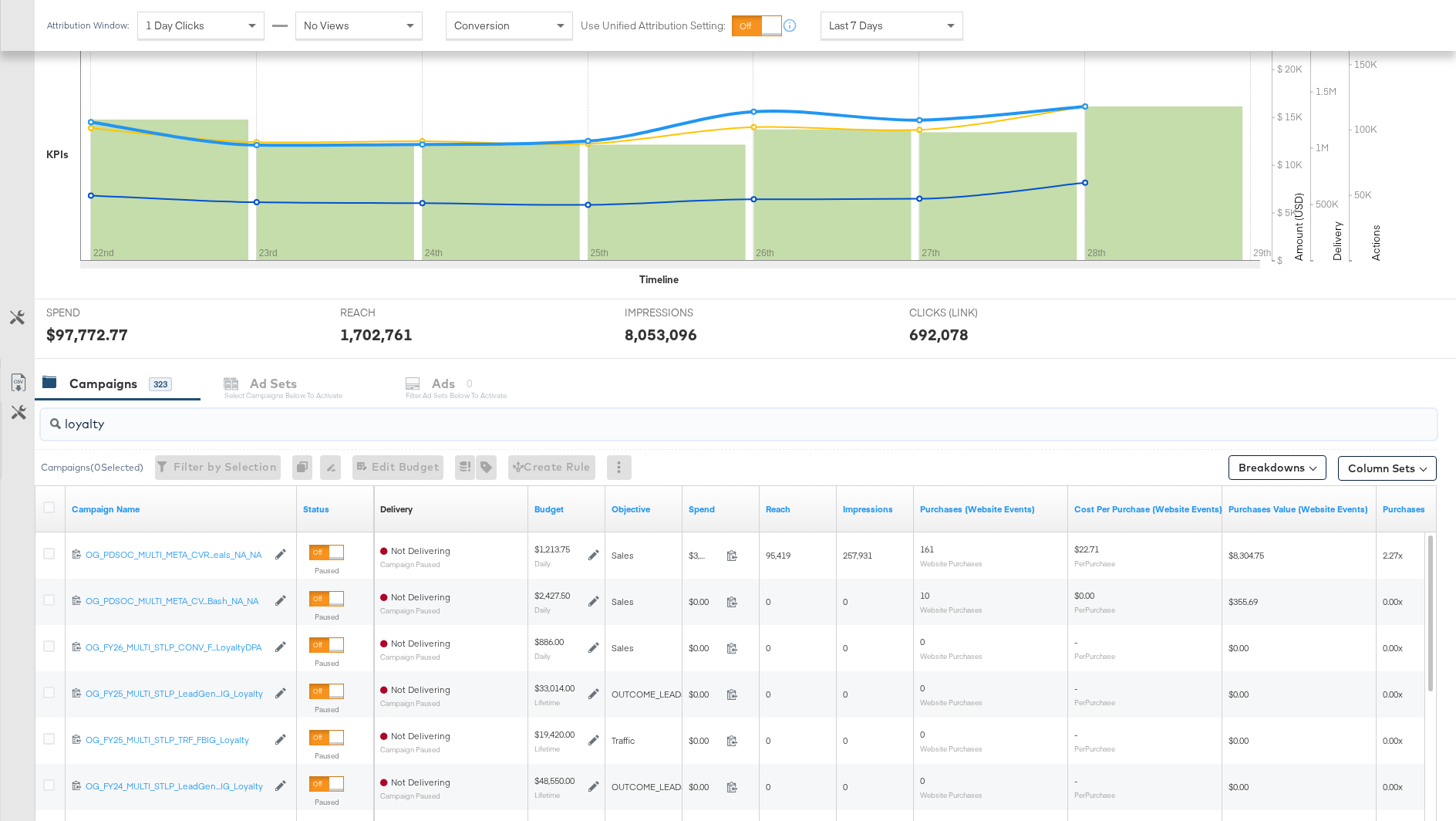
click at [429, 384] on div "Campaigns 323 Ad Sets Select Campaigns below to activate Ads 0 Filter Ad Sets b…" at bounding box center [745, 384] width 1422 height 33
click at [381, 427] on input "loyalty" at bounding box center [685, 418] width 1247 height 30
click at [381, 420] on input "loyalty" at bounding box center [685, 418] width 1247 height 30
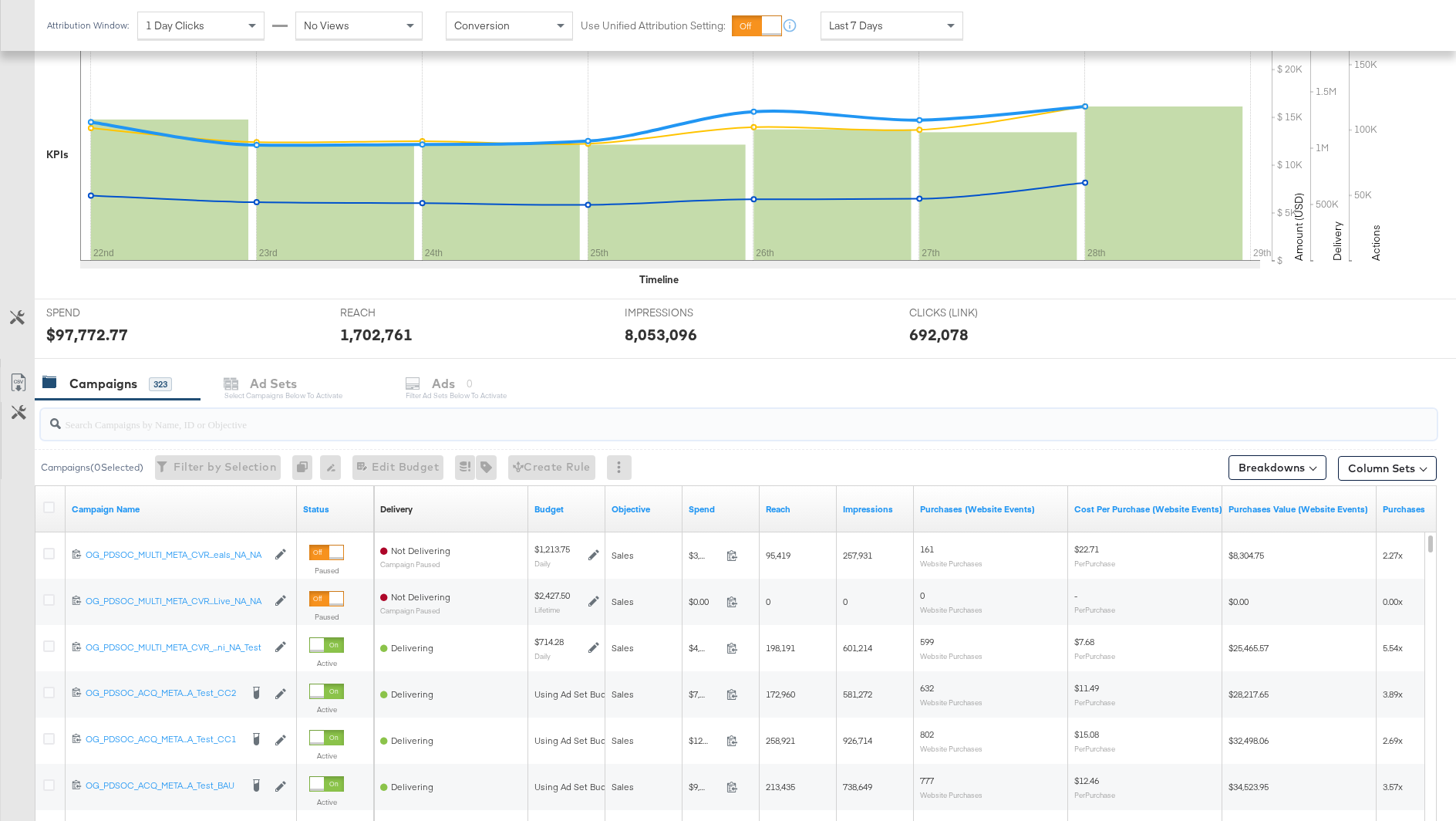
scroll to position [0, 0]
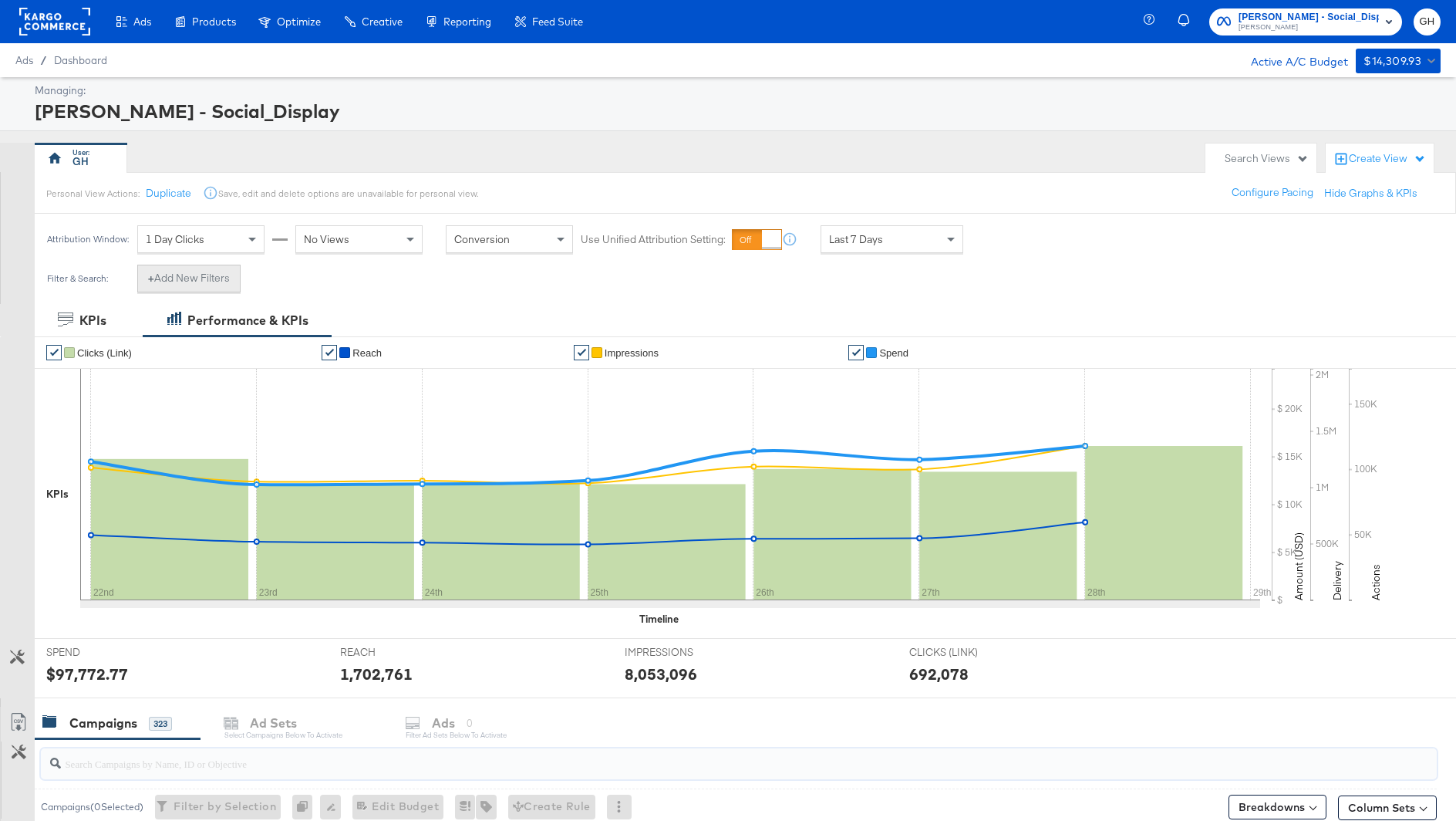
click at [215, 278] on button "+ Add New Filters" at bounding box center [189, 278] width 104 height 28
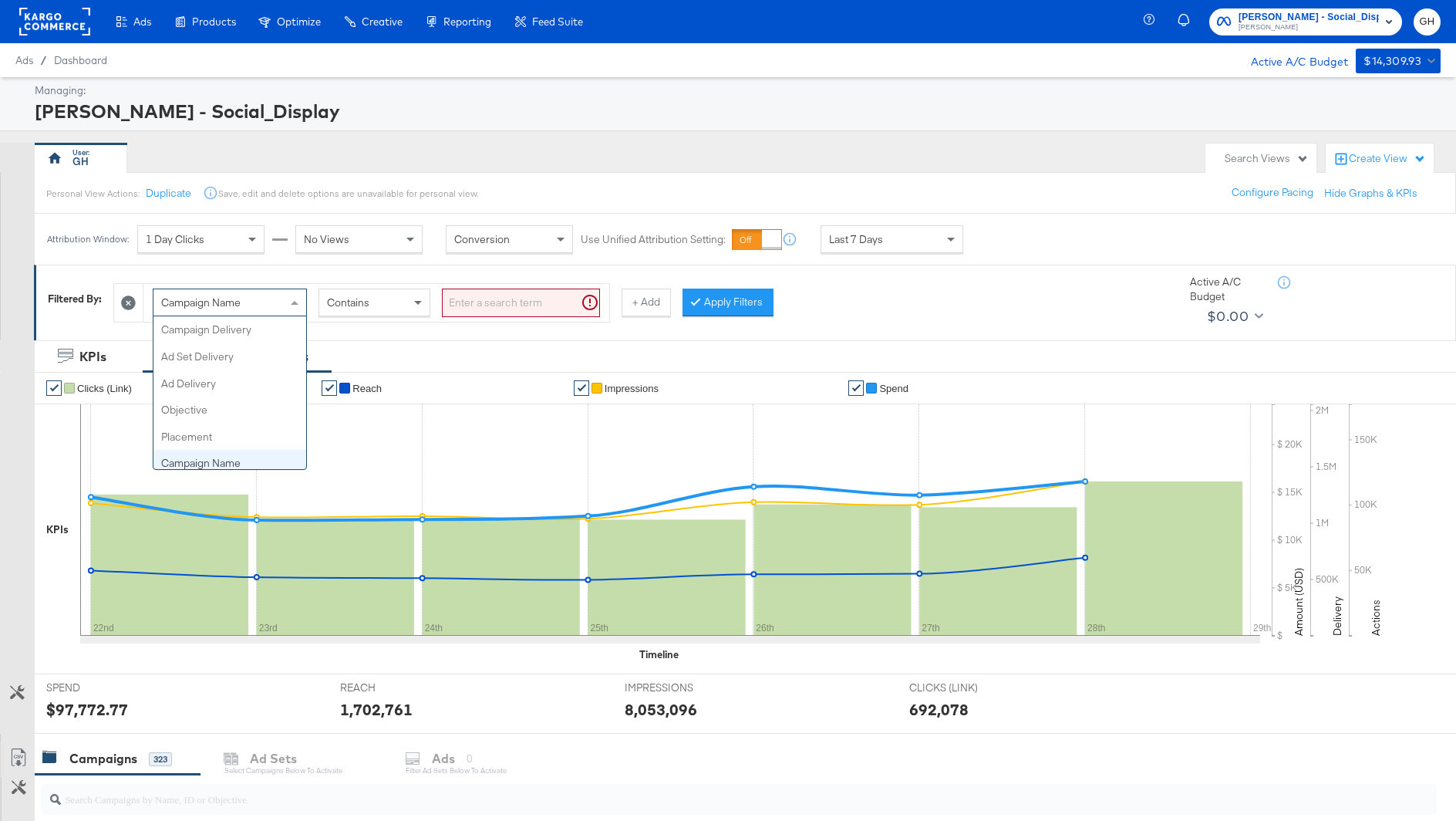
click at [290, 311] on span at bounding box center [296, 303] width 19 height 27
type input "ad"
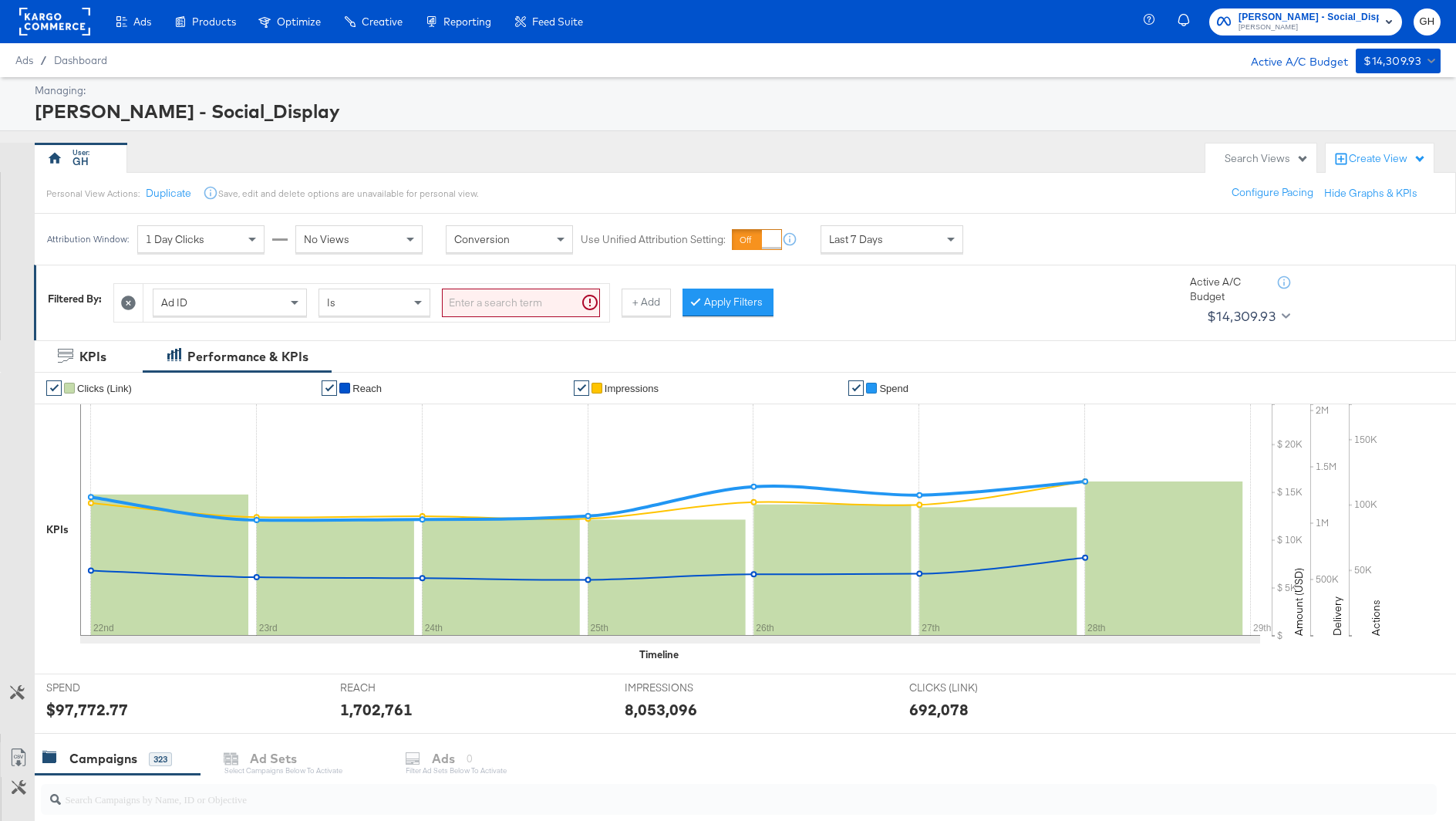
click at [476, 284] on div "Ad ID Is" at bounding box center [376, 303] width 466 height 38
click at [470, 308] on input "search" at bounding box center [521, 303] width 158 height 29
paste input "120232694812300171"
type input "120232694812300171"
click at [684, 290] on button "Apply Filters" at bounding box center [704, 302] width 91 height 28
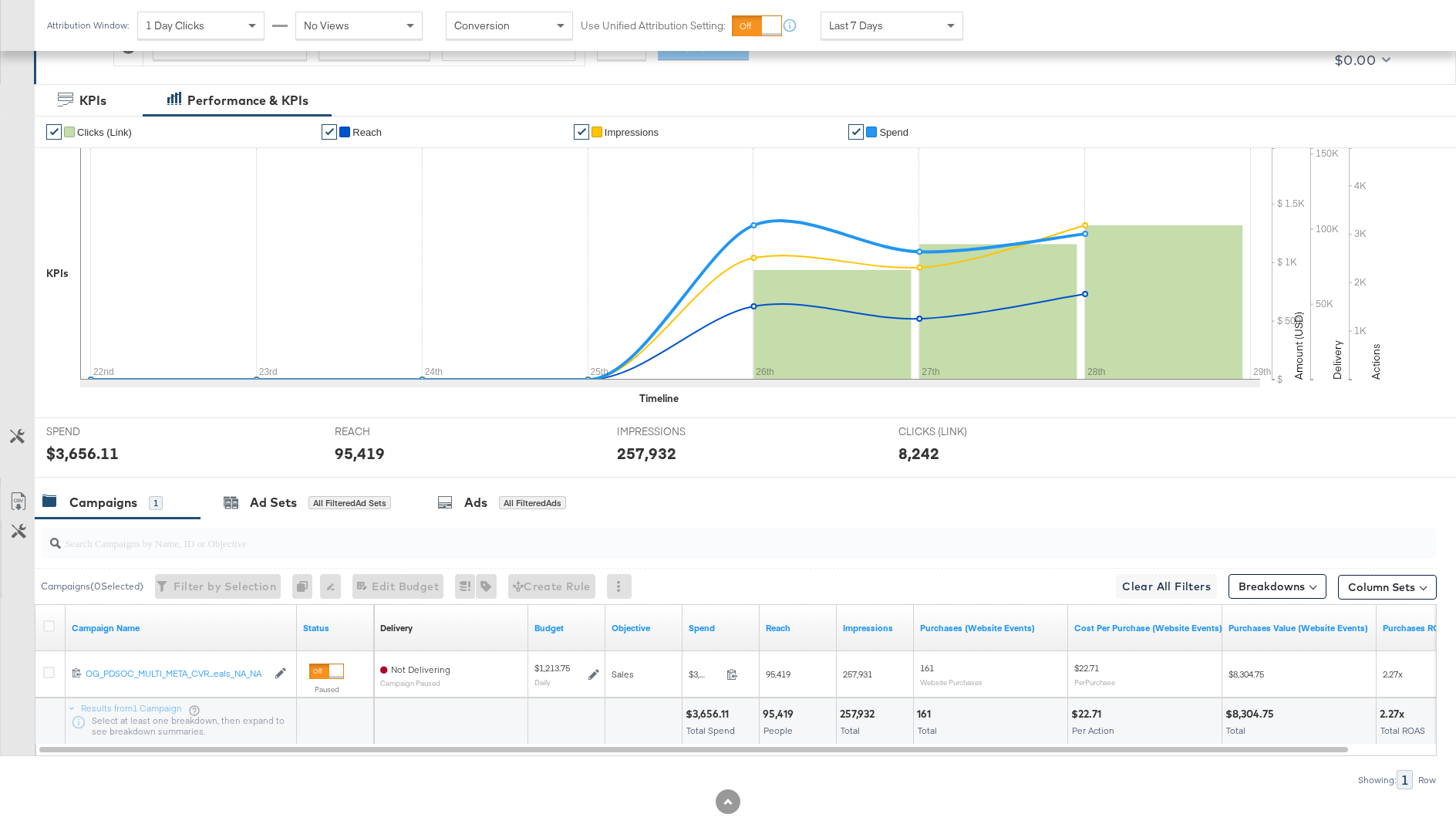
scroll to position [258, 0]
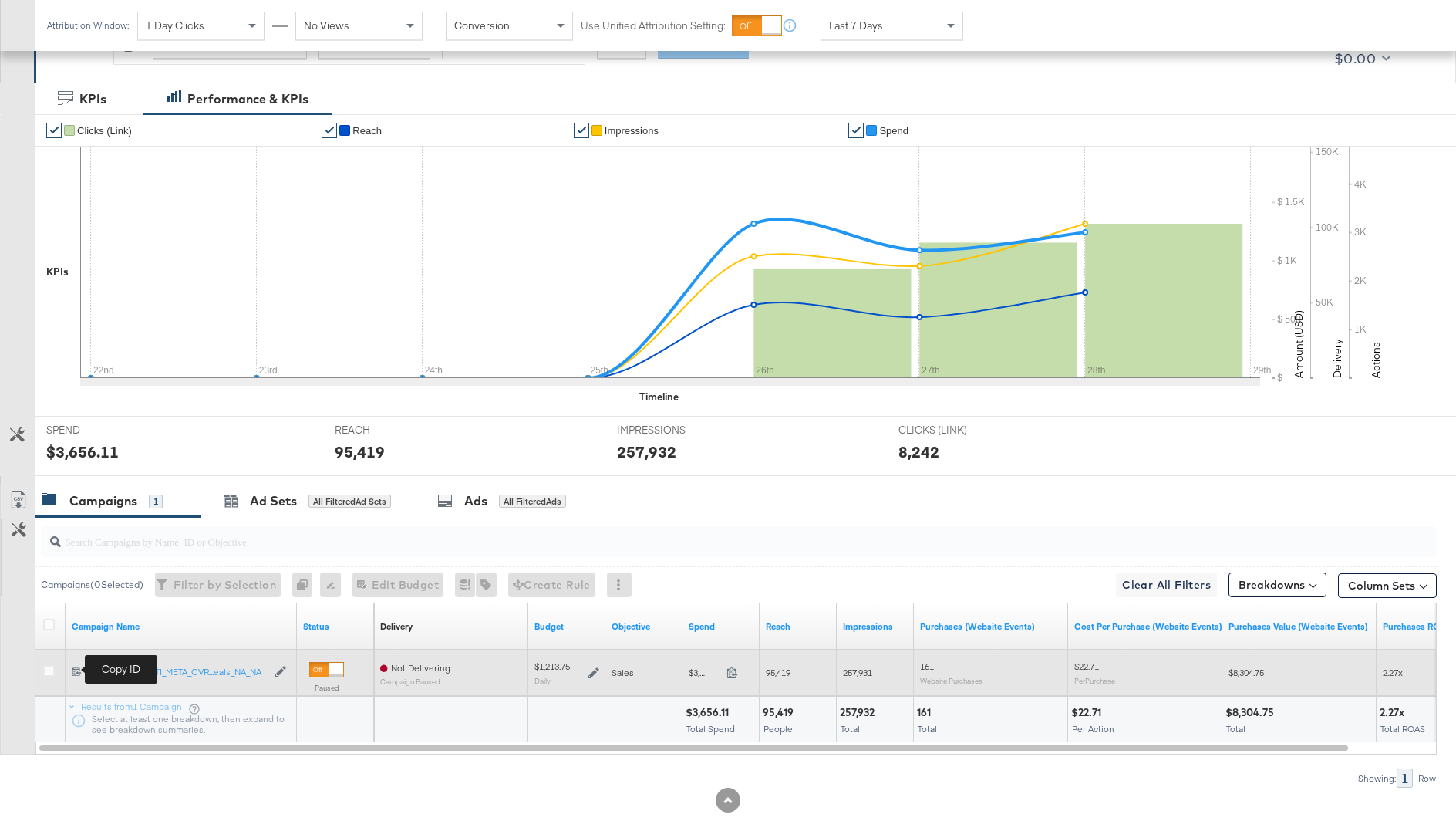
click at [72, 667] on icon at bounding box center [76, 671] width 10 height 10
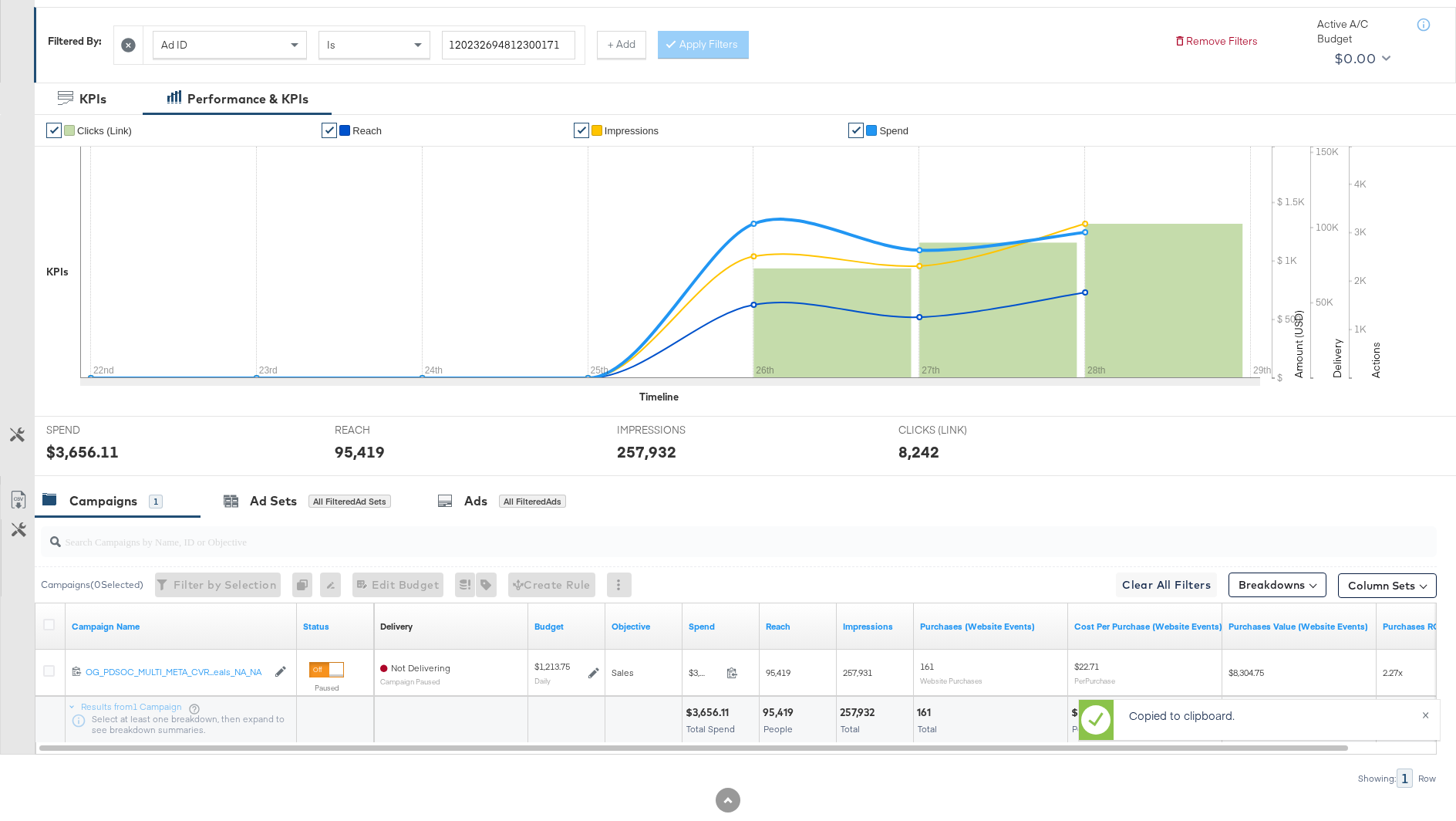
scroll to position [0, 0]
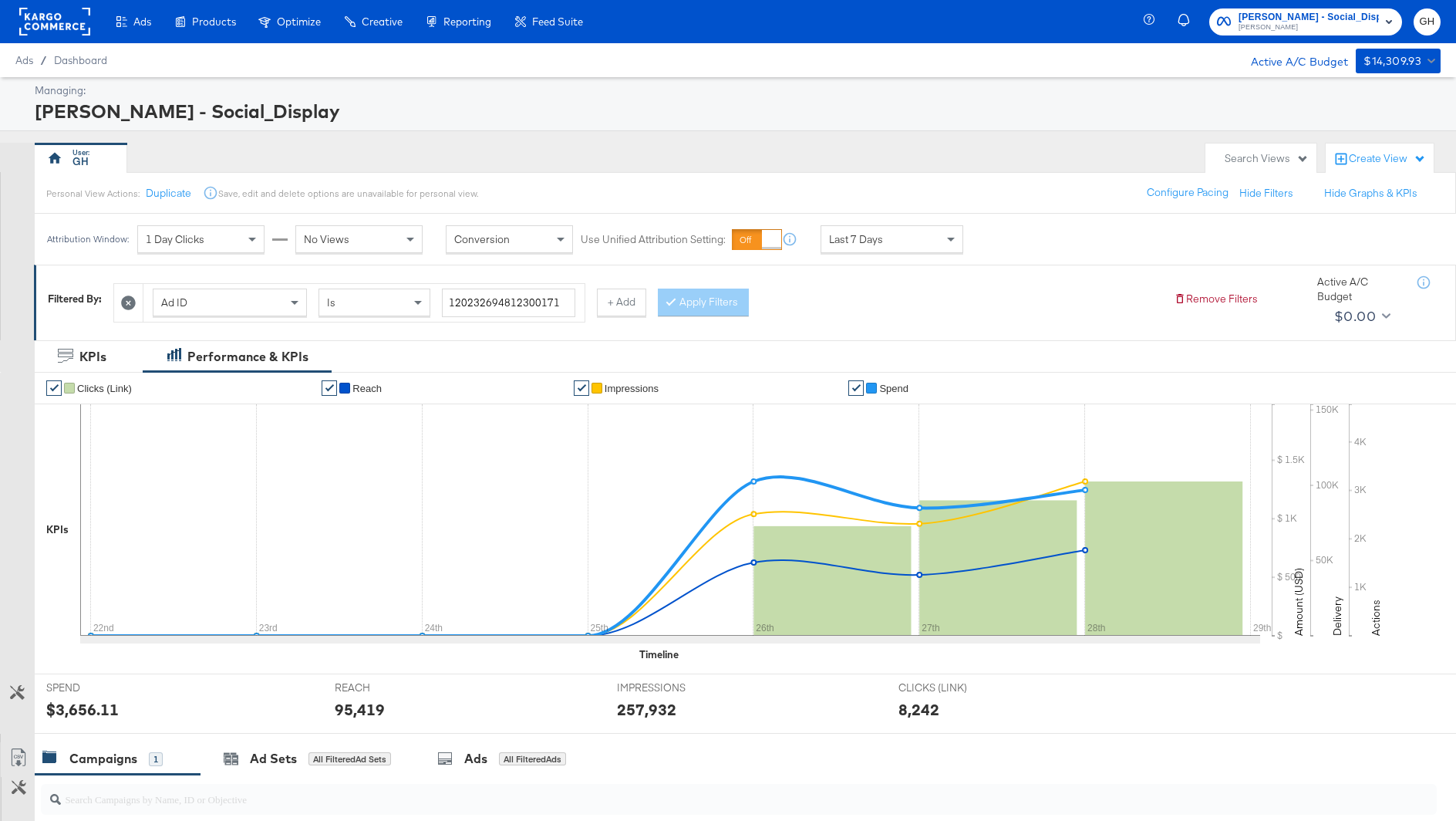
click at [217, 307] on div "Ad ID" at bounding box center [229, 303] width 152 height 27
type input "cam"
click at [489, 305] on input "search" at bounding box center [521, 303] width 158 height 29
paste input "120232694812310171"
type input "120232694812310171"
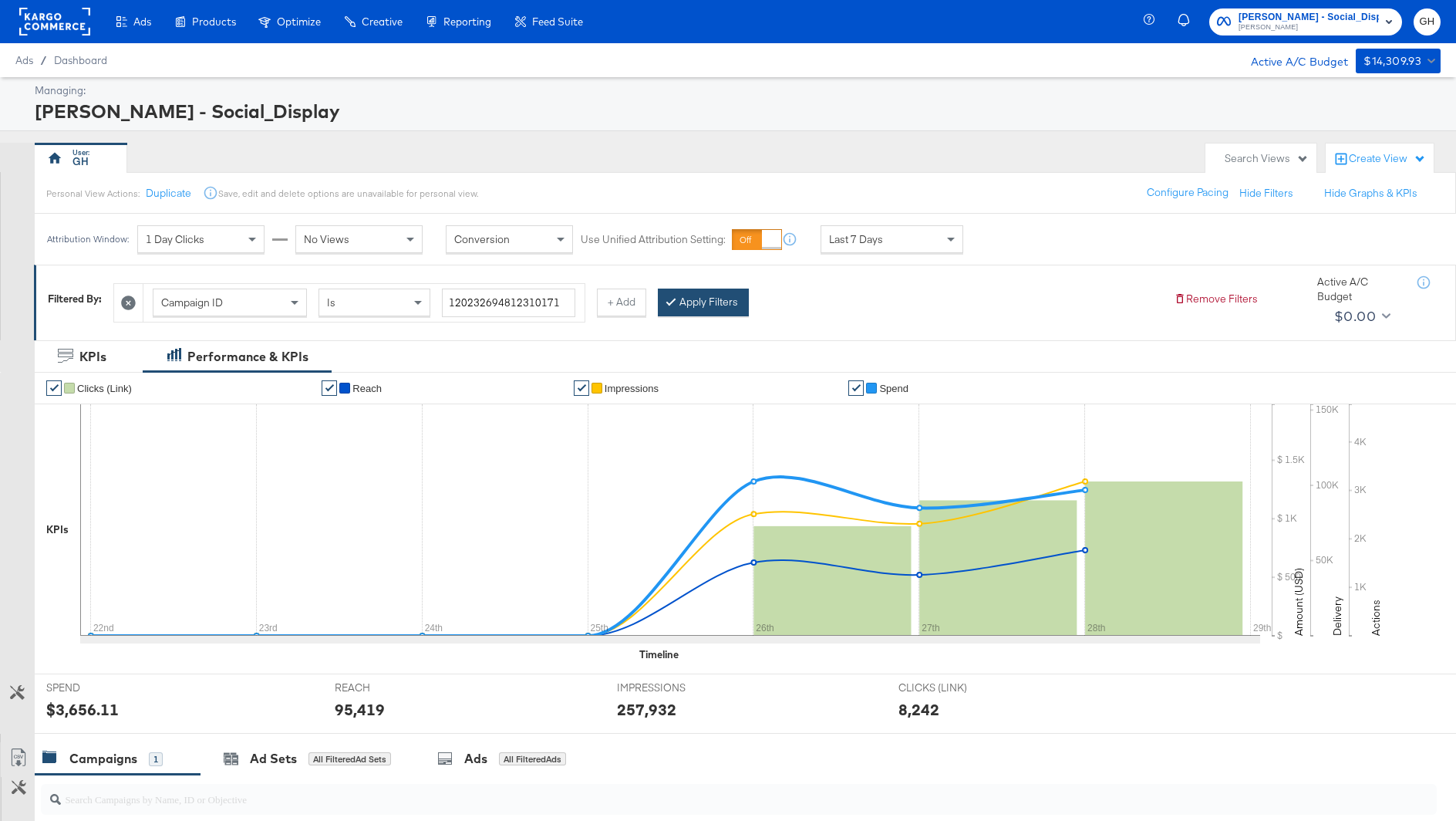
click at [718, 294] on button "Apply Filters" at bounding box center [704, 302] width 91 height 28
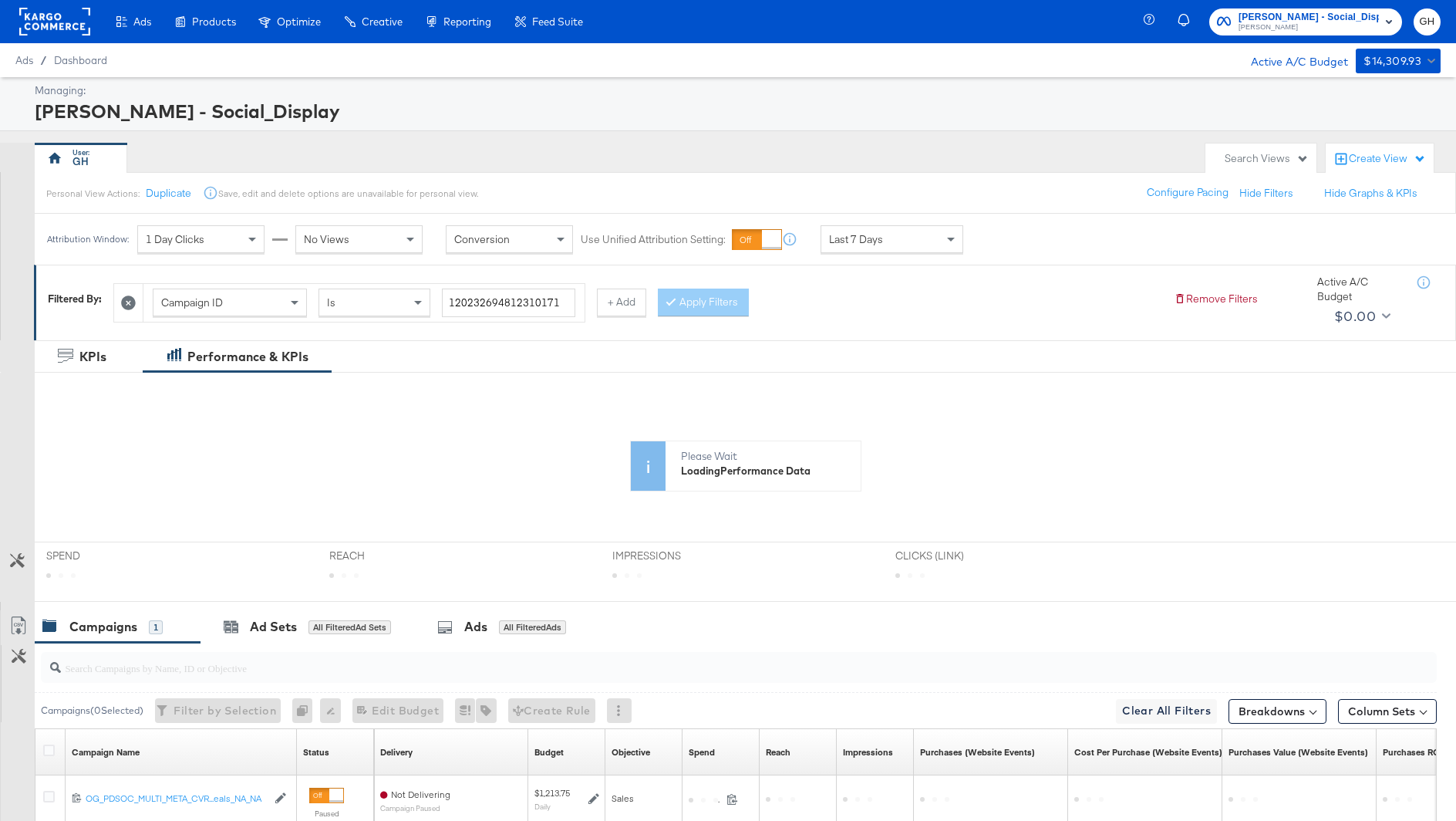
scroll to position [158, 0]
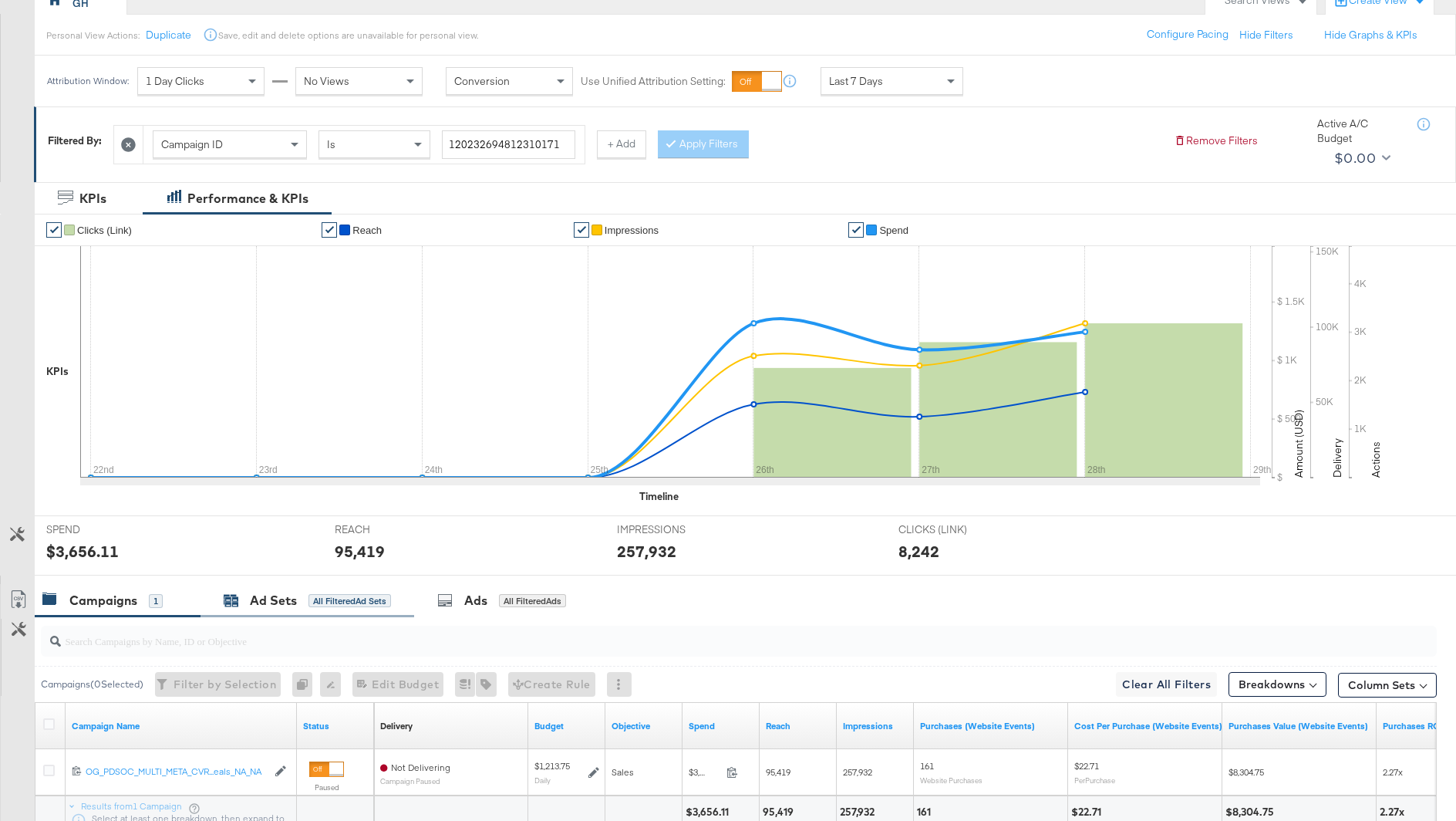
click at [266, 600] on div "Ad Sets" at bounding box center [272, 600] width 47 height 18
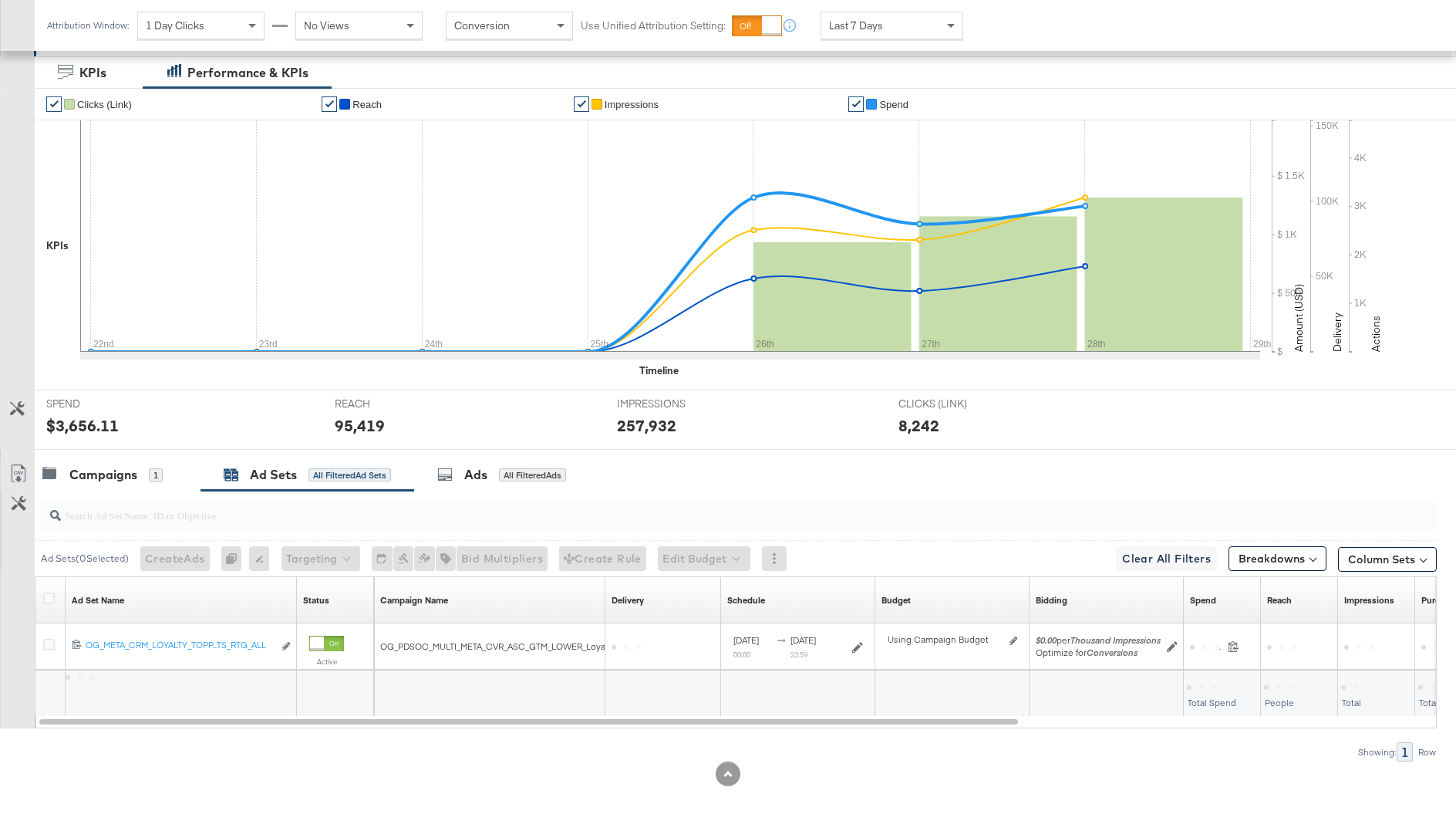
scroll to position [289, 0]
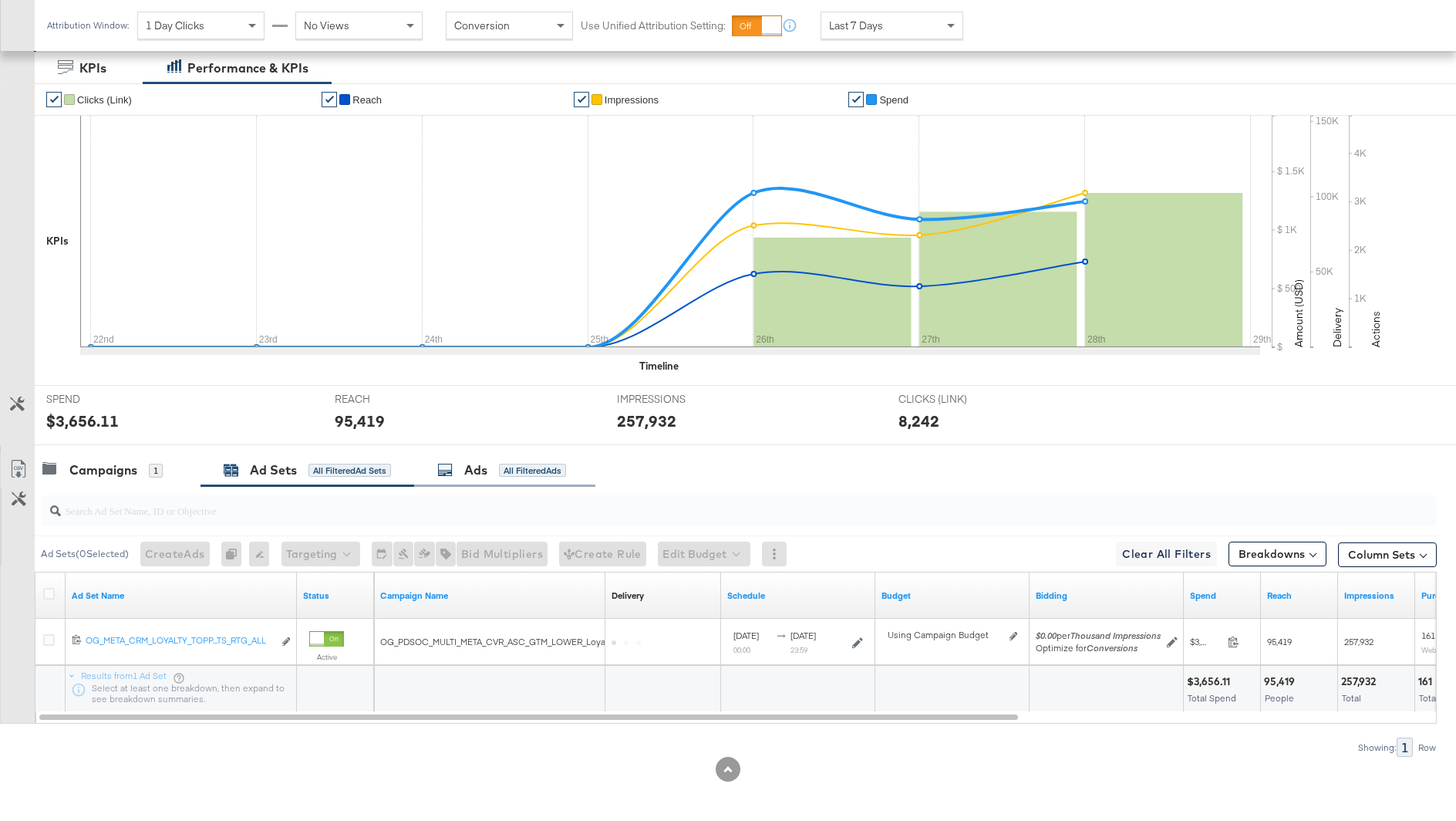
click at [445, 469] on icon at bounding box center [445, 470] width 15 height 15
